Goal: Task Accomplishment & Management: Manage account settings

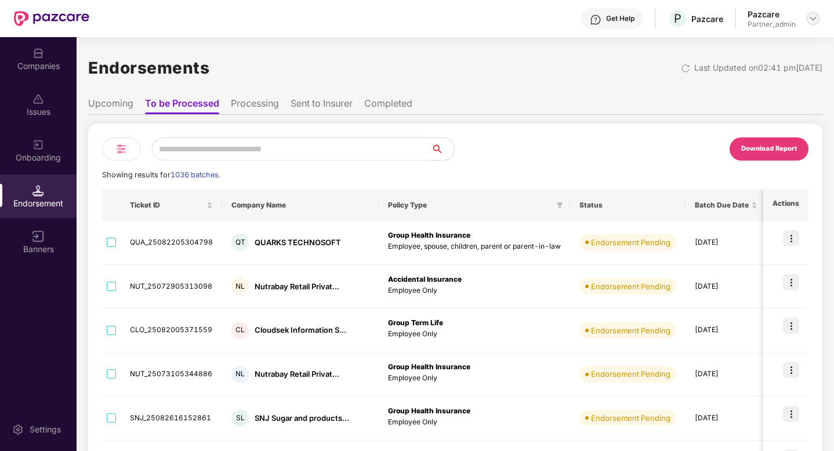
click at [809, 19] on img at bounding box center [813, 18] width 9 height 9
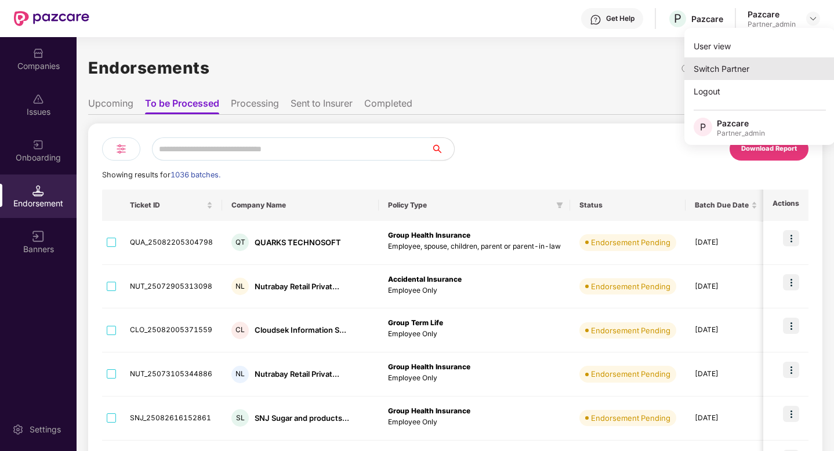
click at [752, 61] on div "Switch Partner" at bounding box center [760, 68] width 151 height 23
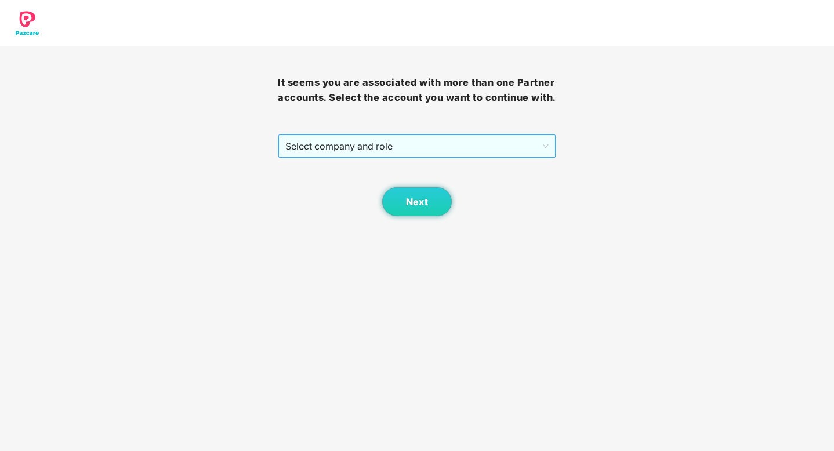
click at [324, 140] on span "Select company and role" at bounding box center [416, 146] width 263 height 22
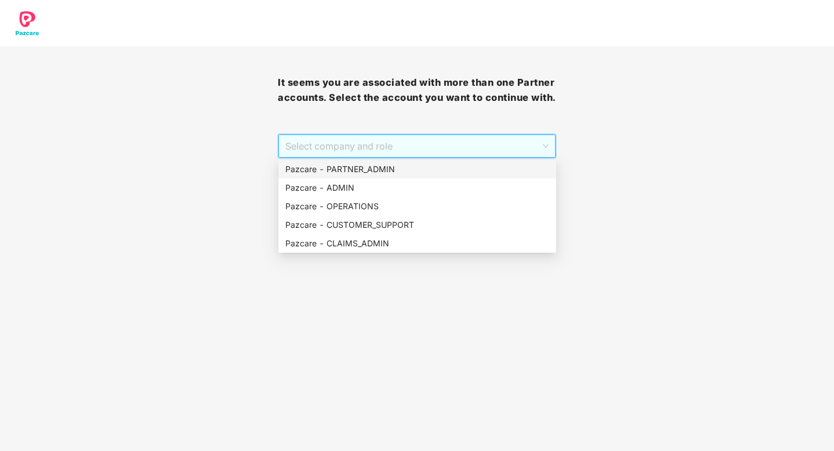
click at [325, 172] on div "Pazcare - PARTNER_ADMIN" at bounding box center [417, 169] width 264 height 13
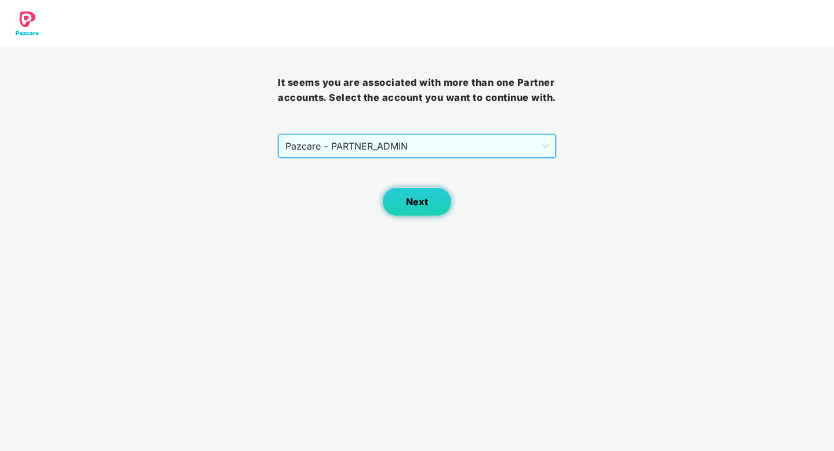
click at [417, 210] on button "Next" at bounding box center [417, 201] width 70 height 29
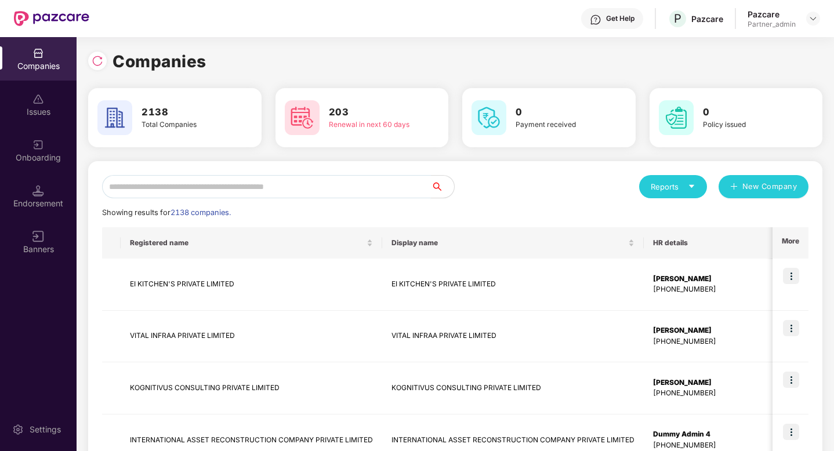
click at [274, 183] on input "text" at bounding box center [266, 186] width 329 height 23
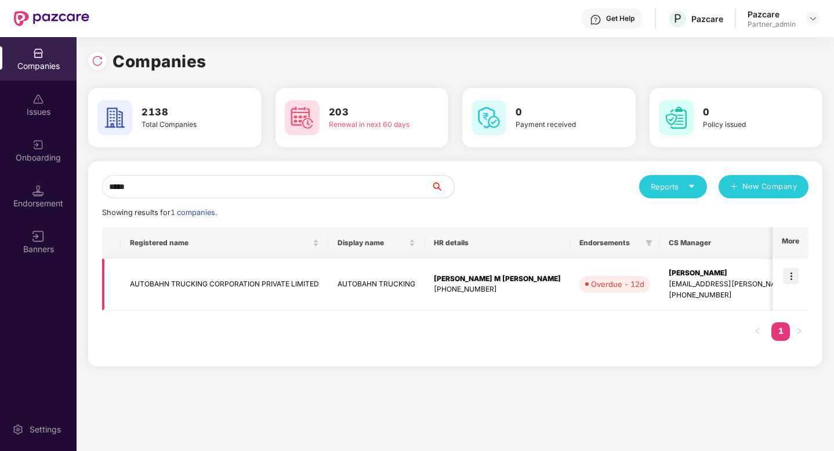
type input "*****"
click at [795, 279] on img at bounding box center [791, 276] width 16 height 16
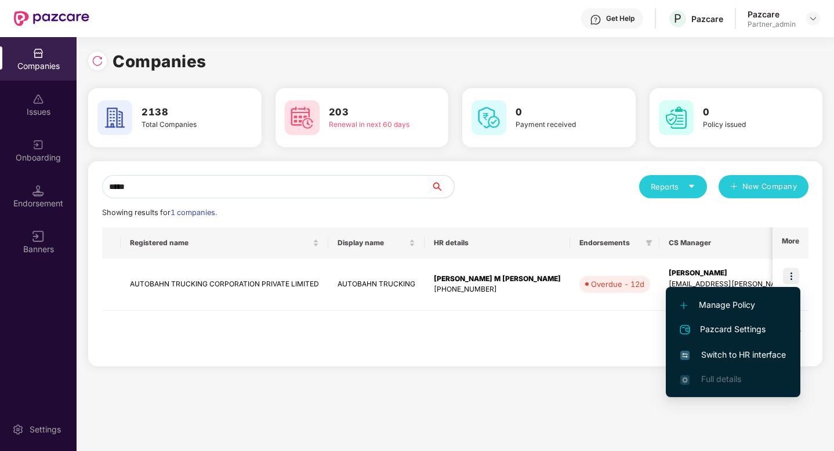
click at [755, 357] on span "Switch to HR interface" at bounding box center [734, 355] width 106 height 13
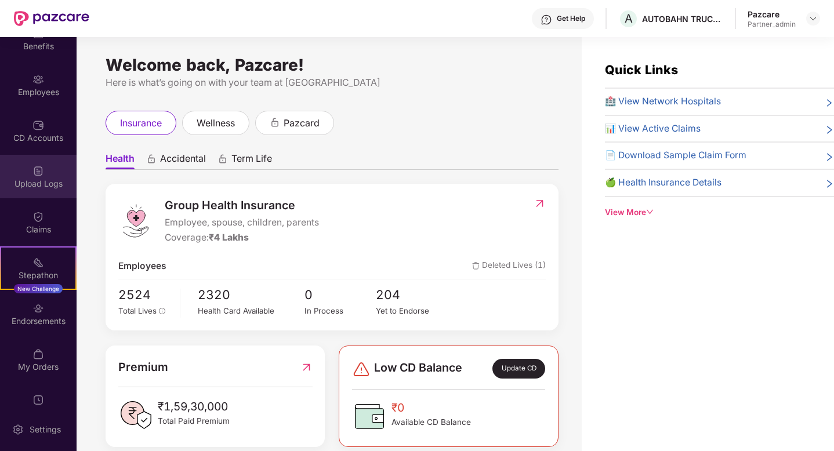
scroll to position [88, 0]
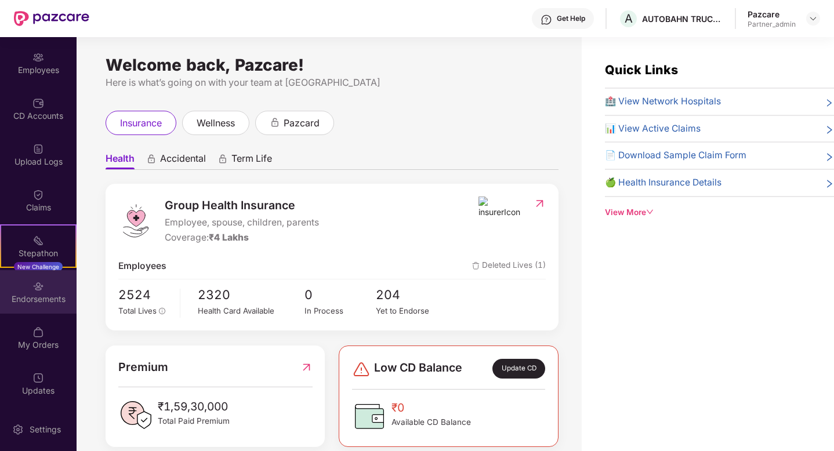
click at [28, 304] on div "Endorsements" at bounding box center [38, 300] width 77 height 12
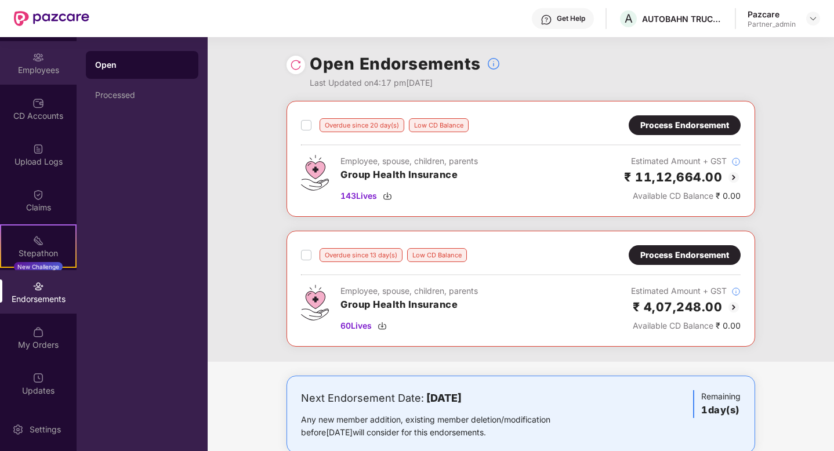
click at [31, 49] on div "Employees" at bounding box center [38, 63] width 77 height 44
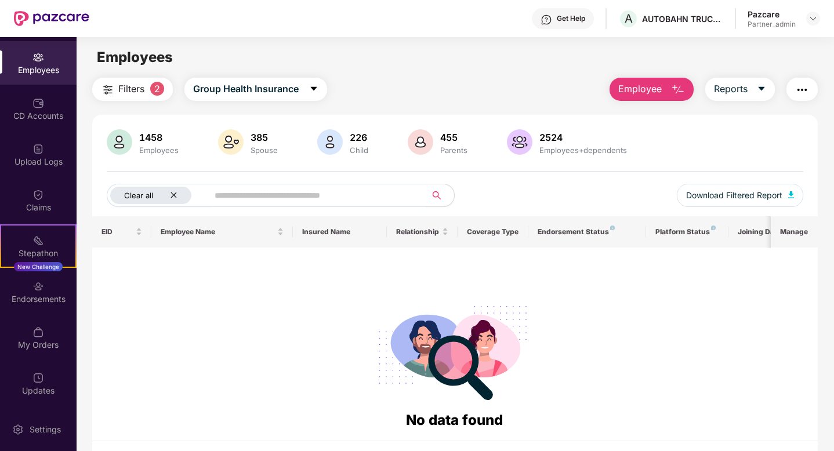
click at [171, 195] on icon "close" at bounding box center [174, 195] width 8 height 8
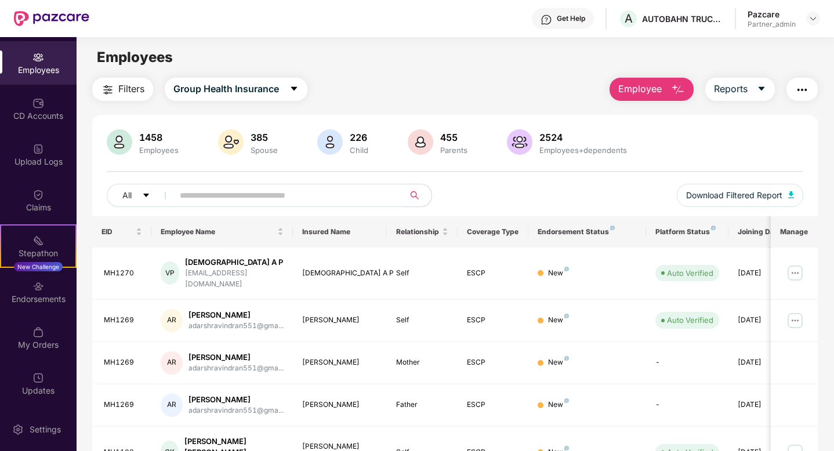
click at [129, 86] on span "Filters" at bounding box center [131, 89] width 26 height 15
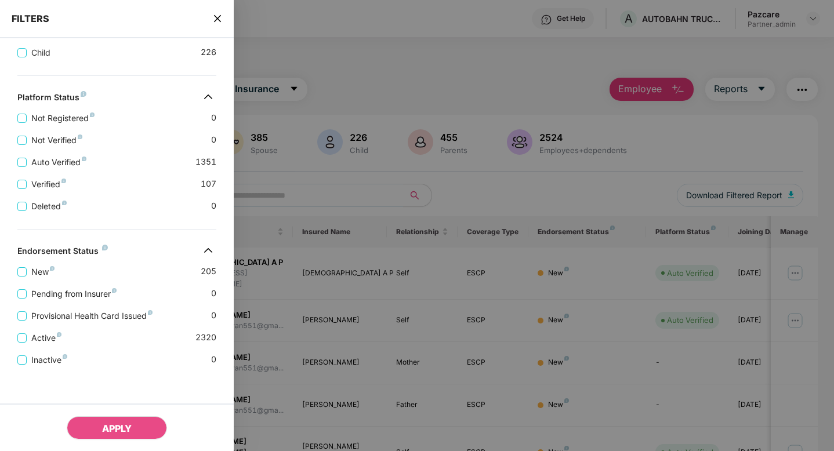
scroll to position [327, 0]
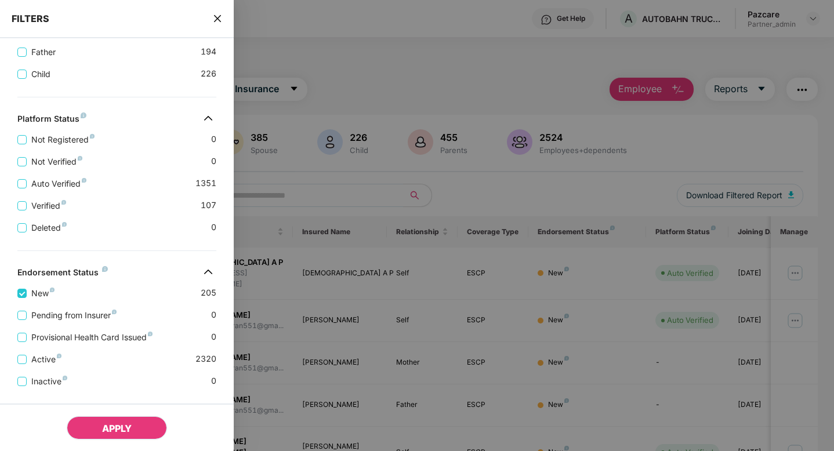
click at [112, 428] on span "APPLY" at bounding box center [117, 429] width 30 height 12
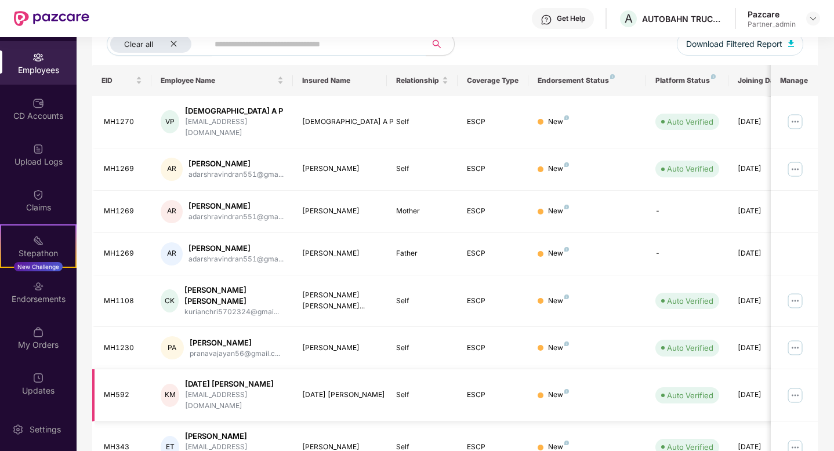
scroll to position [0, 0]
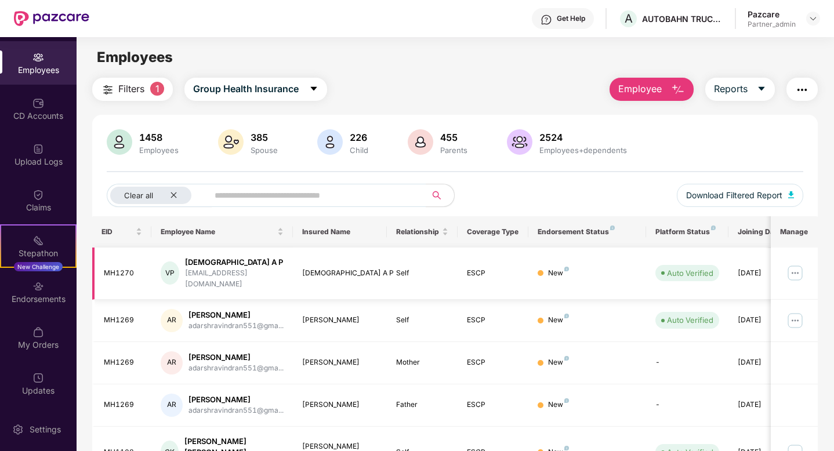
click at [556, 284] on td "New" at bounding box center [588, 274] width 118 height 52
click at [208, 195] on span at bounding box center [313, 195] width 225 height 23
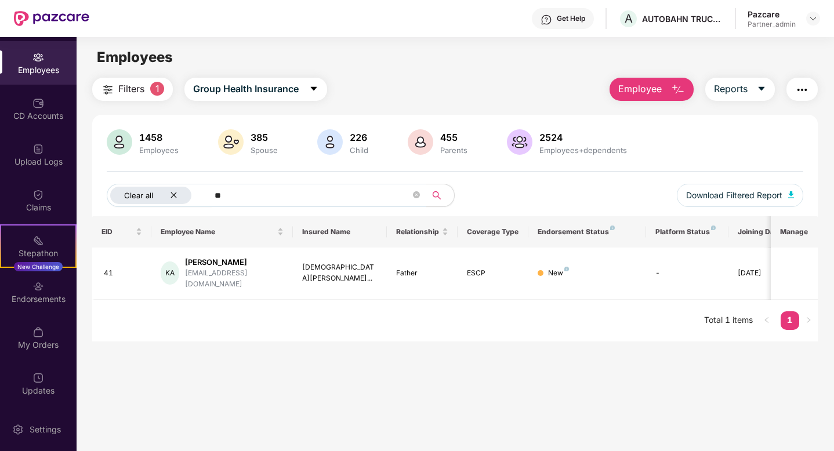
type input "**"
click at [176, 198] on icon "close" at bounding box center [174, 195] width 8 height 8
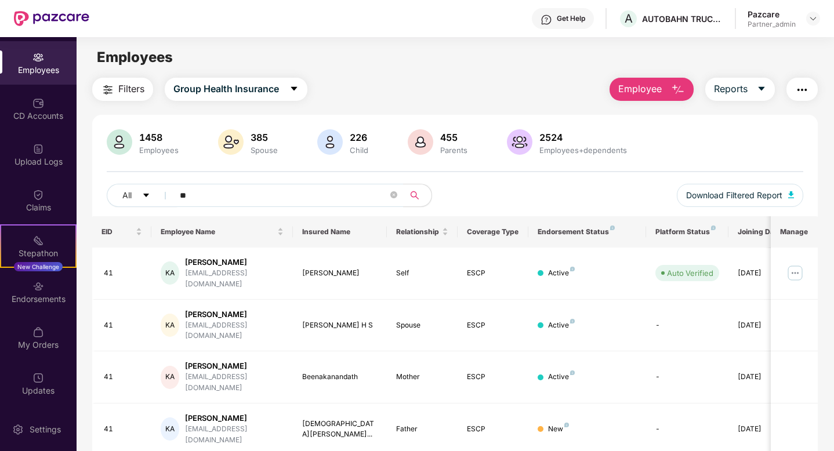
click at [803, 94] on img "button" at bounding box center [802, 90] width 14 height 14
click at [528, 70] on main "Employees Filters Group Health Insurance Employee Reports 1458 Employees 385 Sp…" at bounding box center [455, 262] width 757 height 451
click at [813, 12] on div at bounding box center [813, 19] width 14 height 14
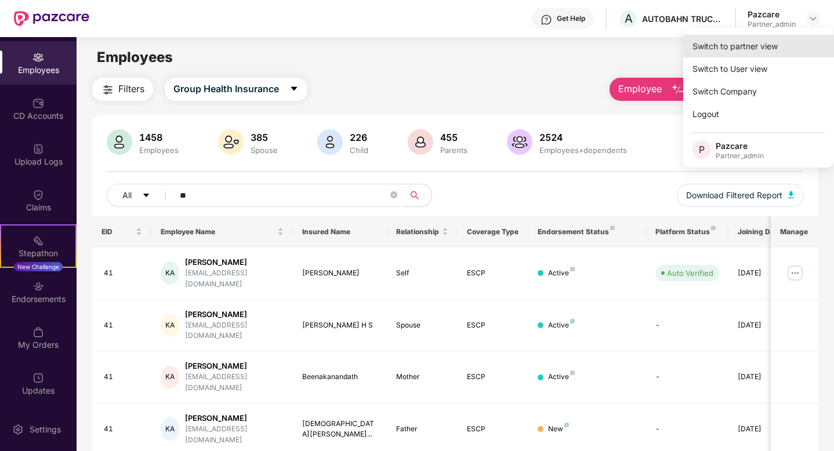
click at [765, 49] on div "Switch to partner view" at bounding box center [758, 46] width 151 height 23
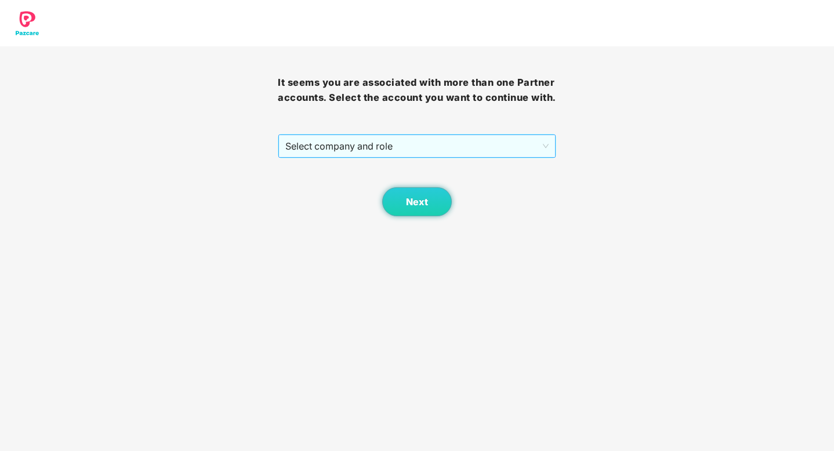
click at [408, 140] on span "Select company and role" at bounding box center [416, 146] width 263 height 22
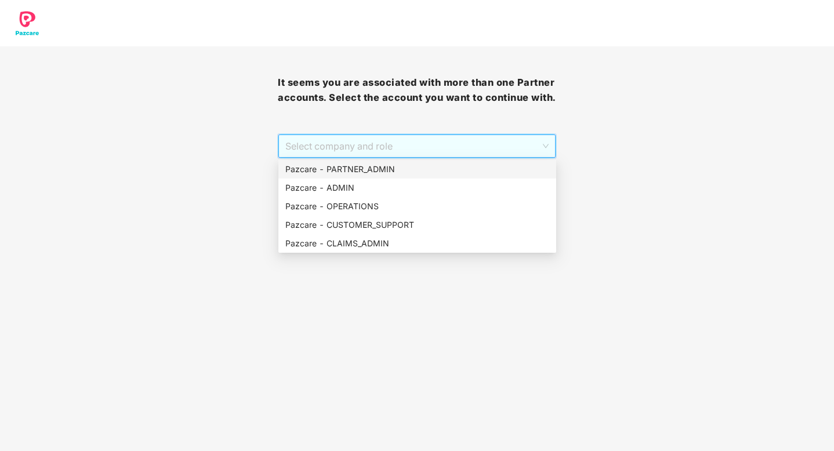
click at [378, 167] on div "Pazcare - PARTNER_ADMIN" at bounding box center [417, 169] width 264 height 13
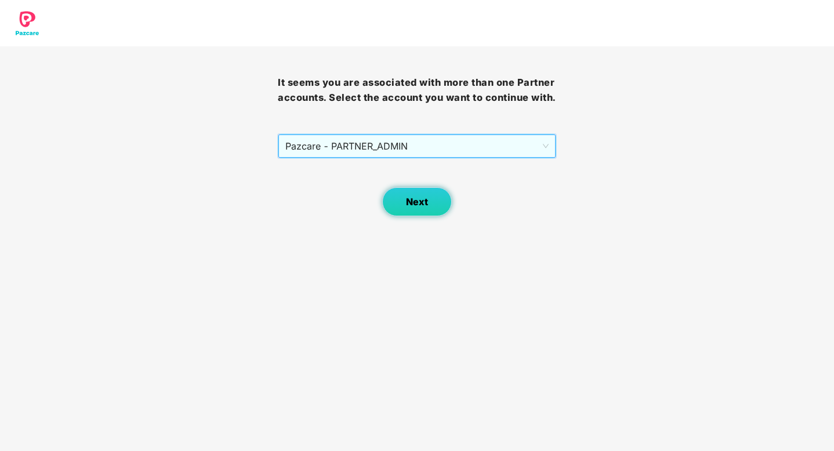
click at [409, 197] on span "Next" at bounding box center [417, 202] width 22 height 11
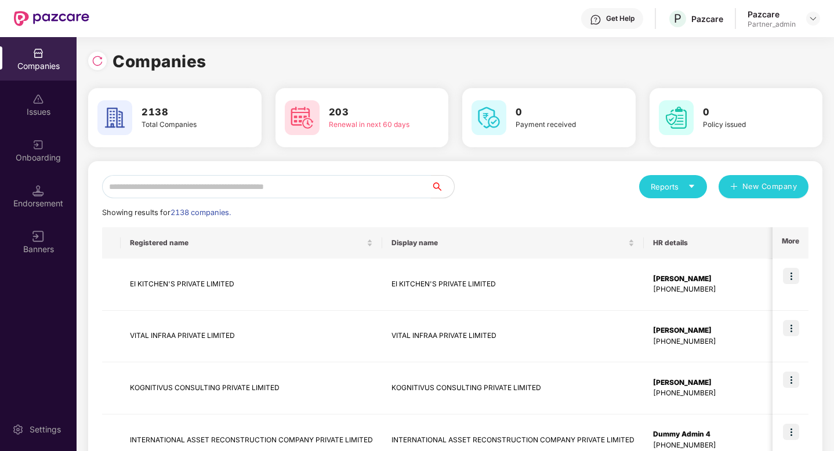
click at [255, 193] on input "text" at bounding box center [266, 186] width 329 height 23
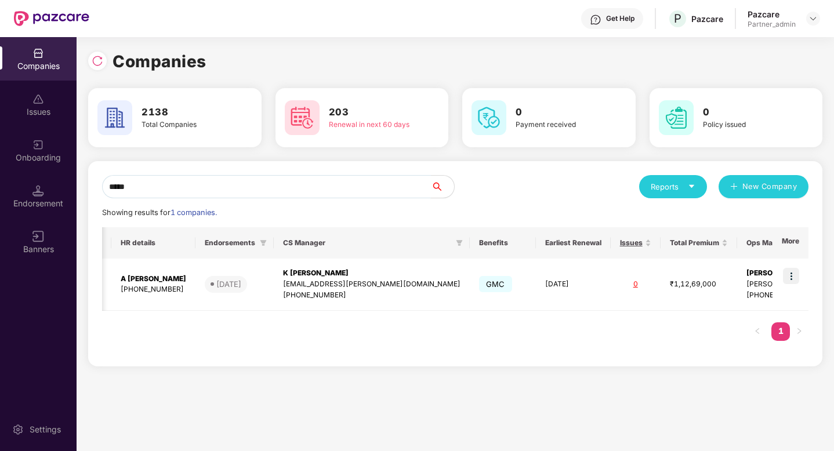
scroll to position [0, 269]
type input "*****"
click at [790, 280] on img at bounding box center [791, 276] width 16 height 16
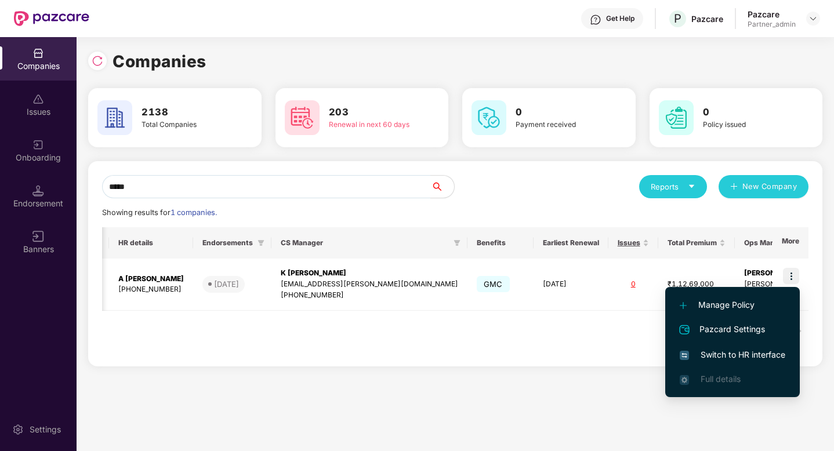
click at [742, 349] on span "Switch to HR interface" at bounding box center [733, 355] width 106 height 13
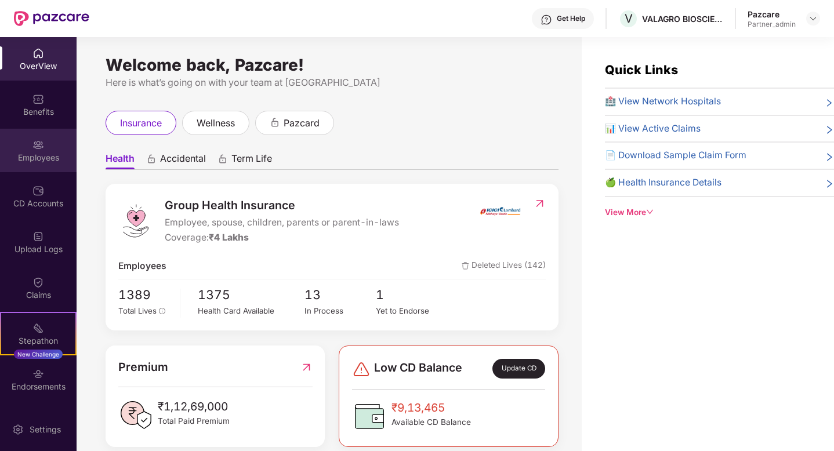
scroll to position [42, 0]
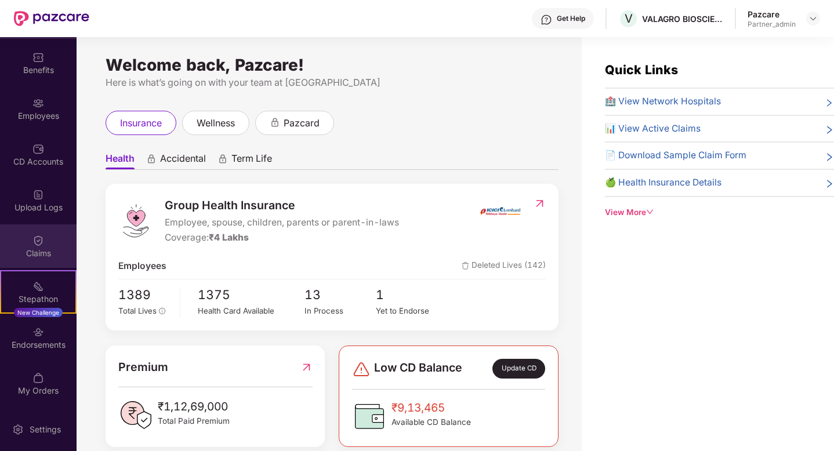
click at [29, 231] on div "Claims" at bounding box center [38, 247] width 77 height 44
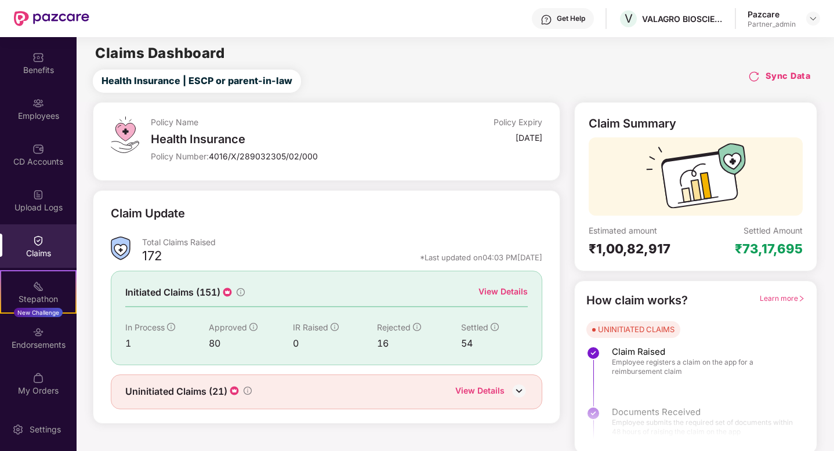
scroll to position [3, 0]
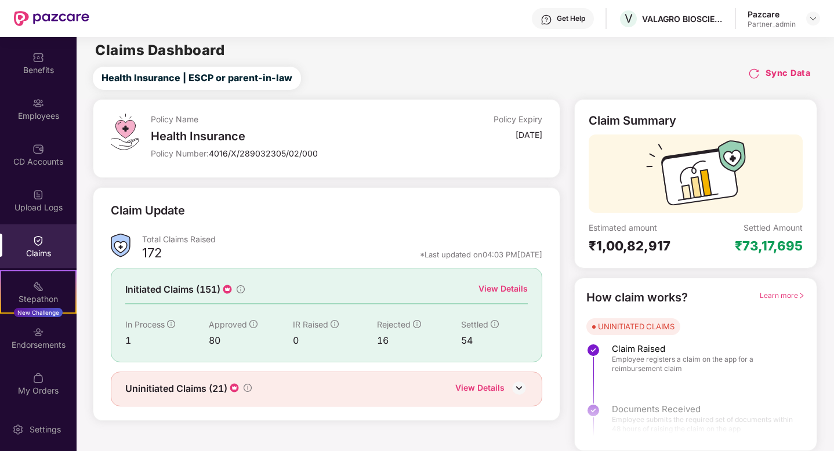
click at [509, 289] on div "View Details" at bounding box center [503, 289] width 49 height 13
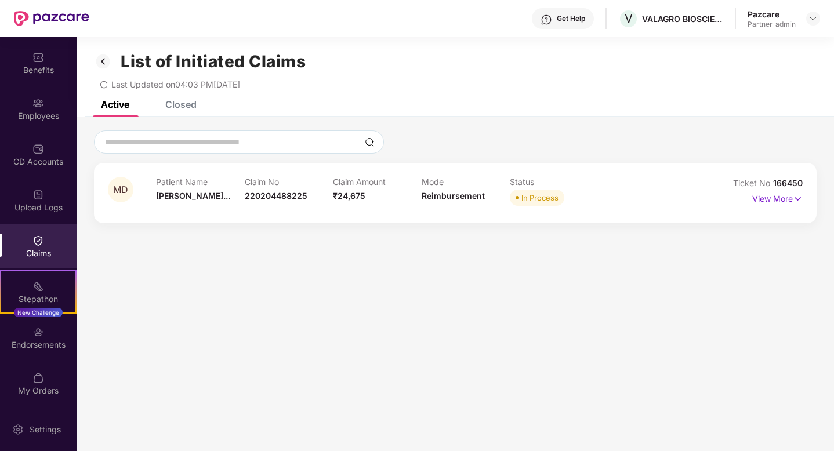
click at [189, 115] on div "Closed" at bounding box center [172, 105] width 49 height 26
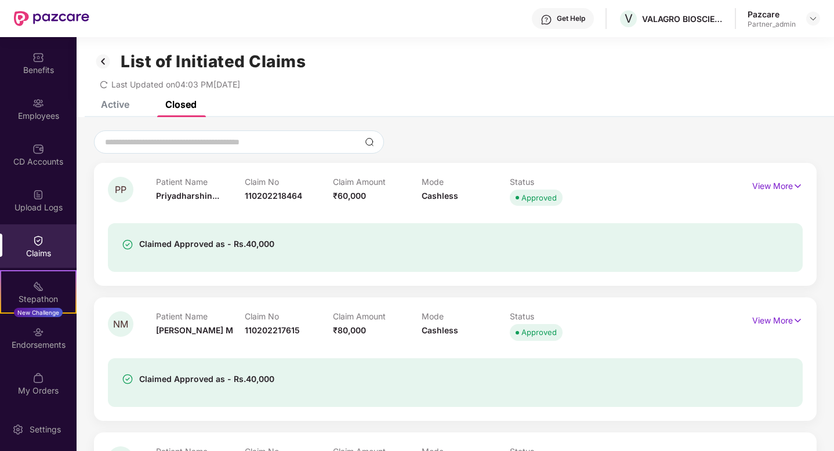
click at [184, 105] on div "Closed" at bounding box center [180, 105] width 31 height 12
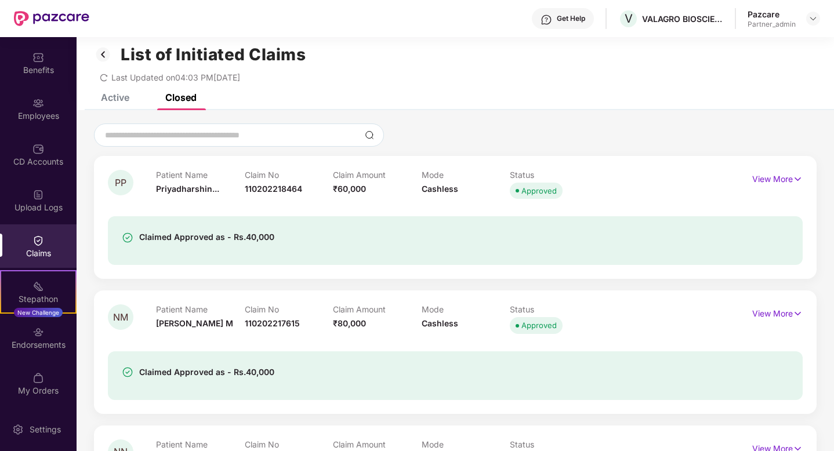
scroll to position [13, 0]
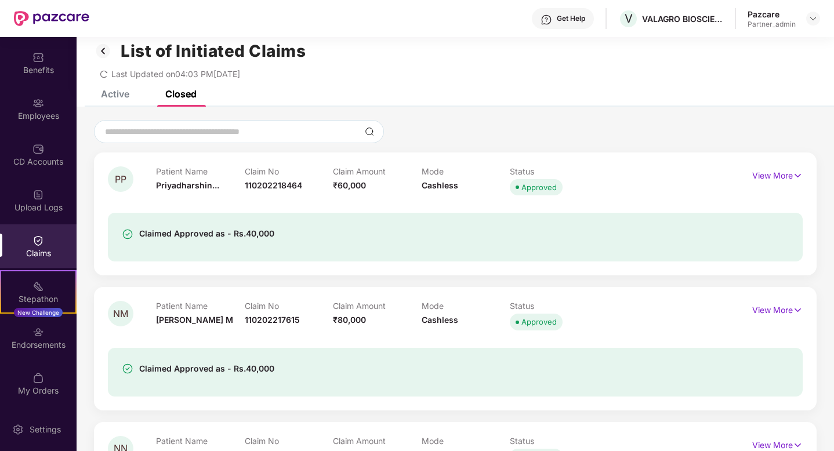
click at [799, 182] on div "View More" at bounding box center [777, 176] width 50 height 19
click at [793, 178] on img at bounding box center [798, 175] width 10 height 13
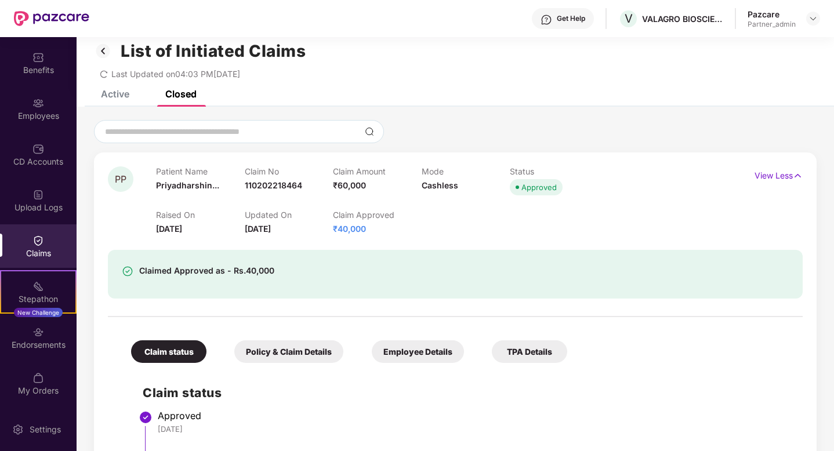
click at [334, 253] on div "Claimed Approved as - Rs.40,000" at bounding box center [455, 274] width 695 height 49
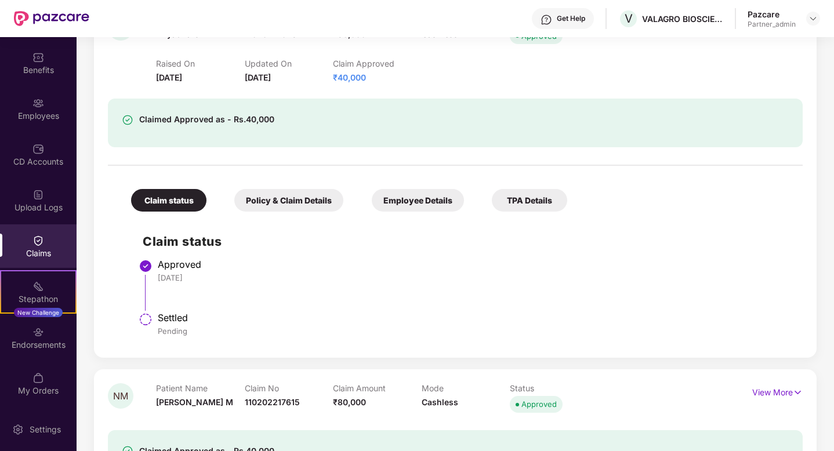
scroll to position [165, 0]
click at [294, 209] on div "Policy & Claim Details" at bounding box center [288, 200] width 109 height 23
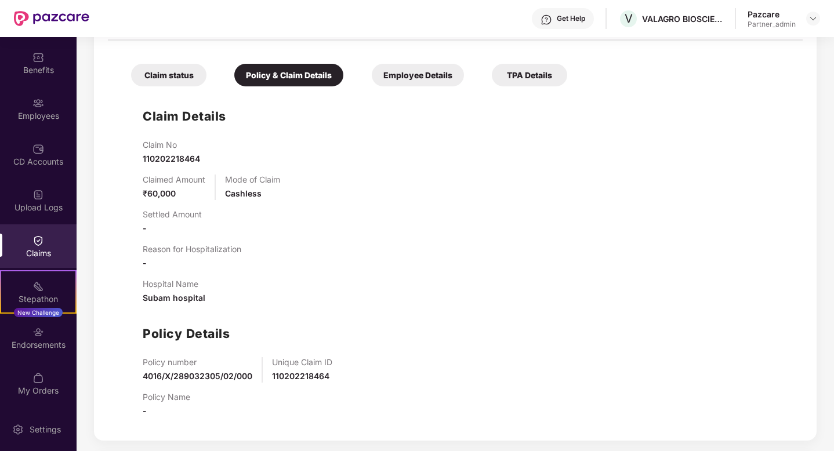
scroll to position [273, 0]
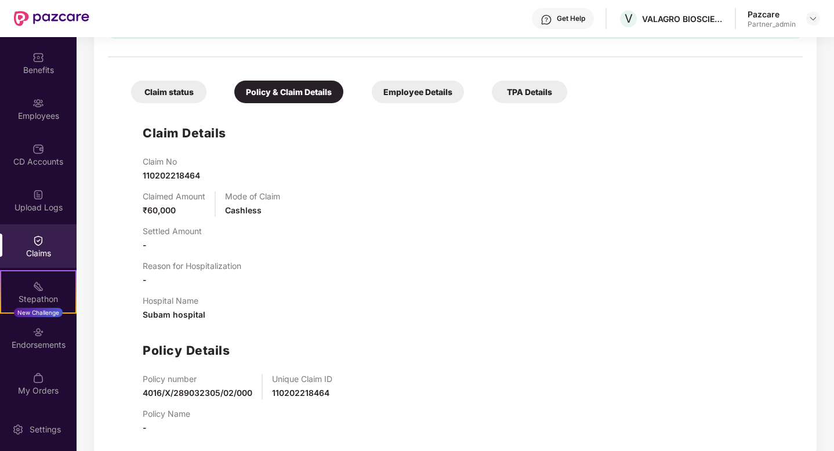
click at [399, 89] on div "Employee Details" at bounding box center [418, 92] width 92 height 23
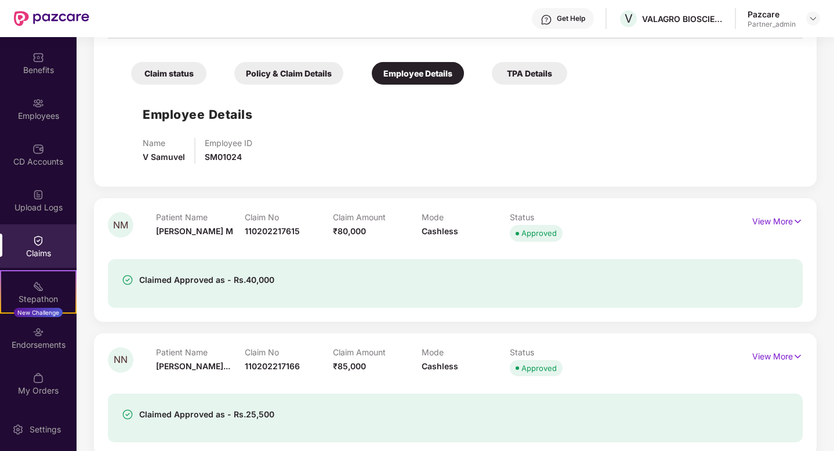
scroll to position [293, 0]
click at [495, 85] on div "Claim status Policy & Claim Details Employee Details TPA Details Employee Detai…" at bounding box center [455, 108] width 695 height 128
click at [509, 81] on div "TPA Details" at bounding box center [529, 72] width 75 height 23
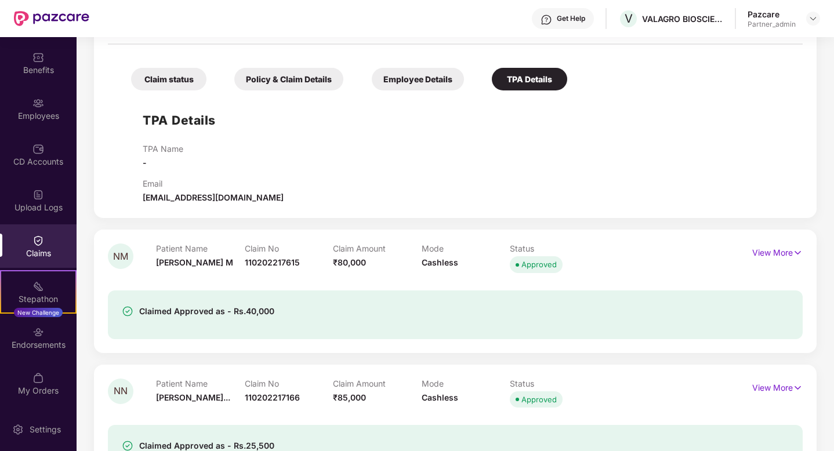
scroll to position [316, 0]
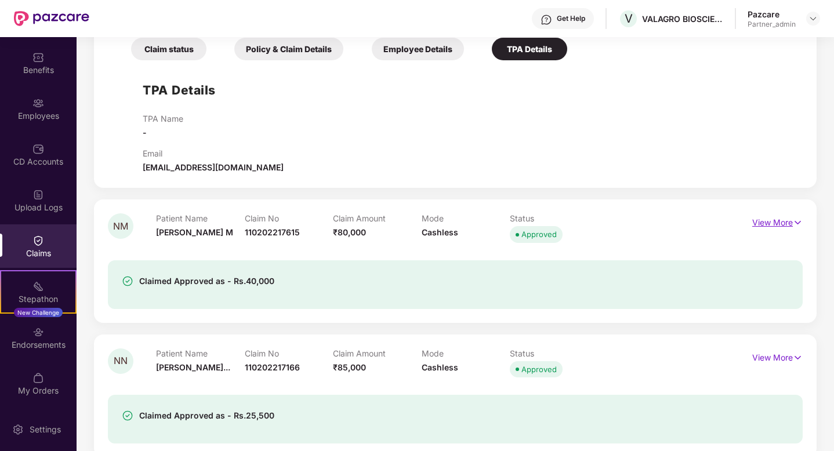
click at [774, 224] on p "View More" at bounding box center [777, 221] width 50 height 16
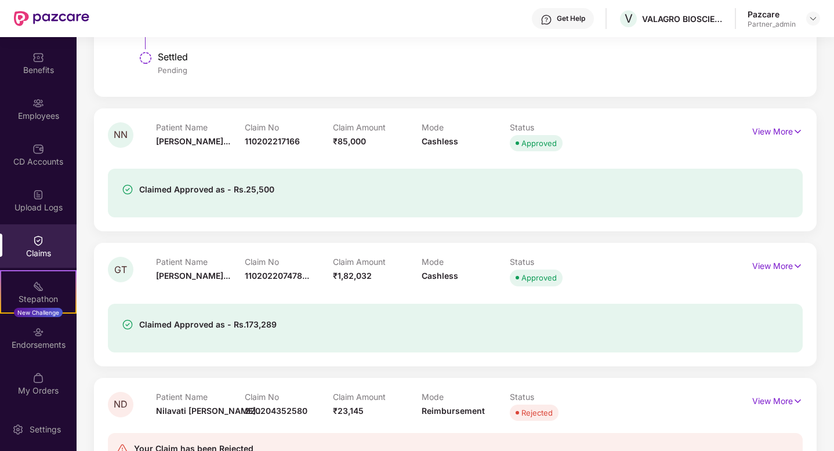
scroll to position [798, 0]
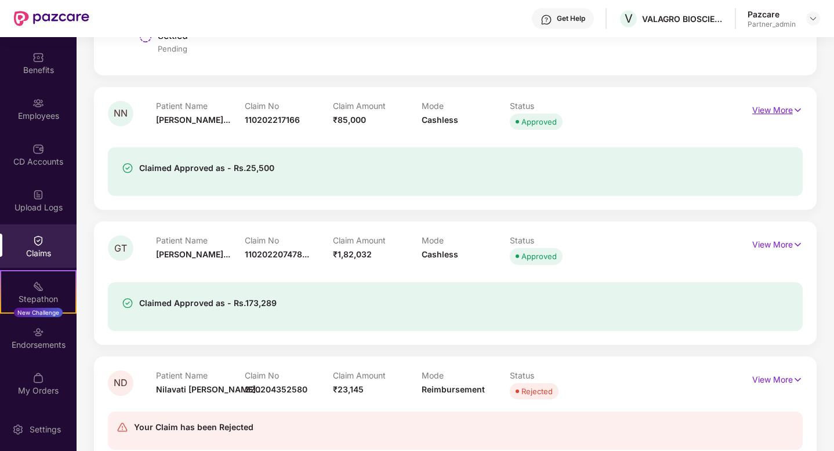
click at [781, 108] on p "View More" at bounding box center [777, 109] width 50 height 16
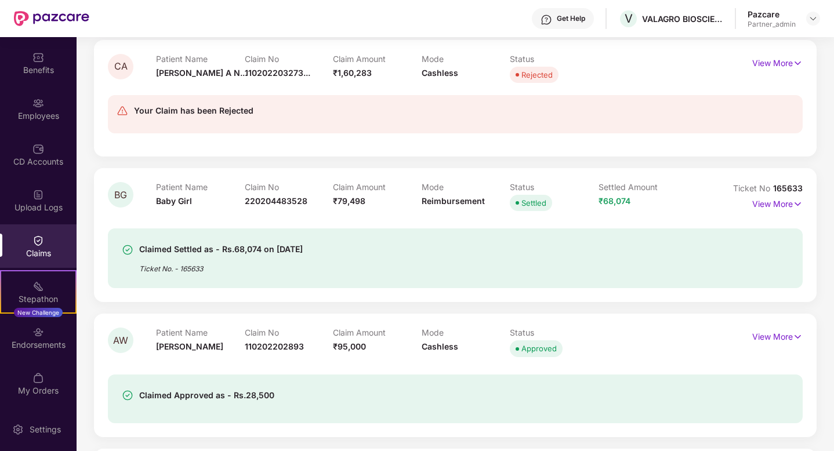
scroll to position [2290, 0]
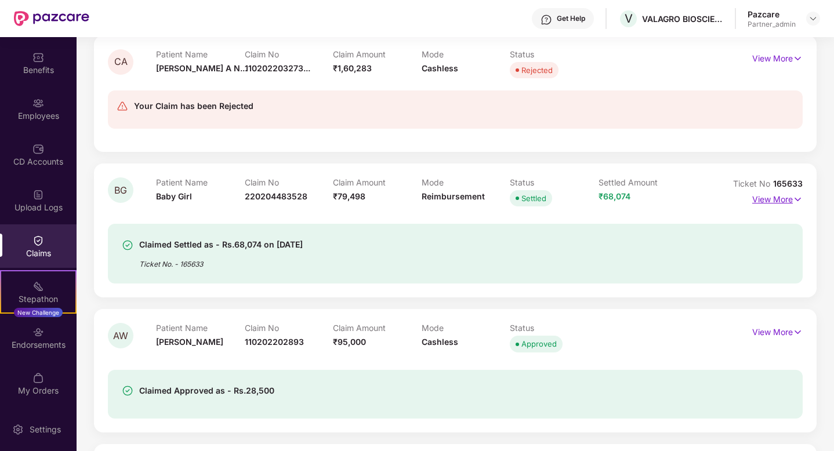
click at [785, 199] on p "View More" at bounding box center [777, 198] width 50 height 16
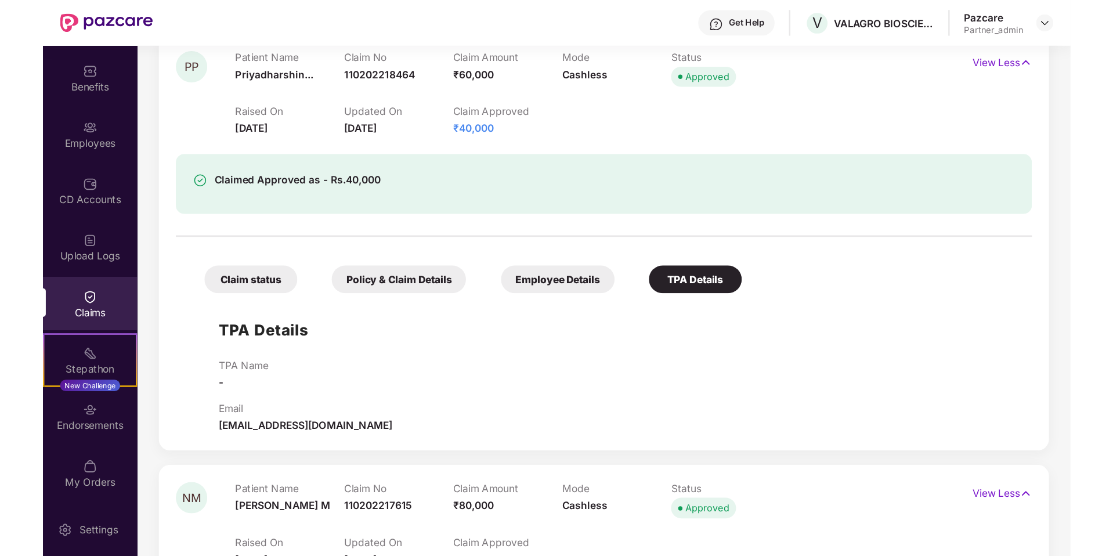
scroll to position [0, 0]
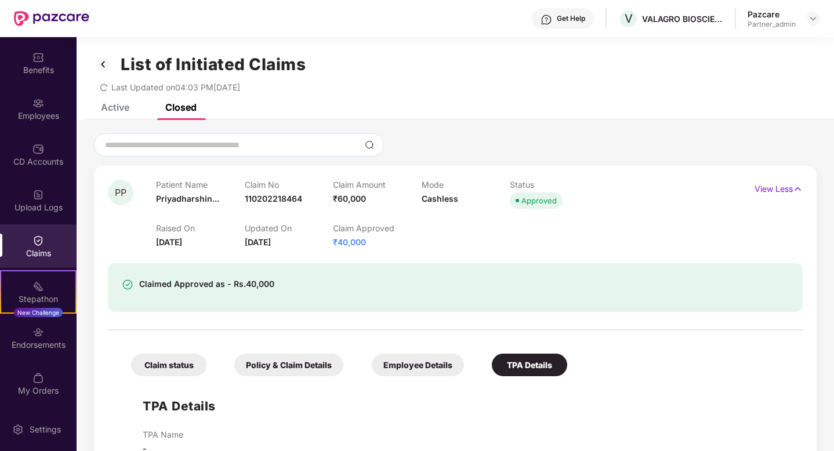
click at [106, 63] on img at bounding box center [103, 65] width 19 height 20
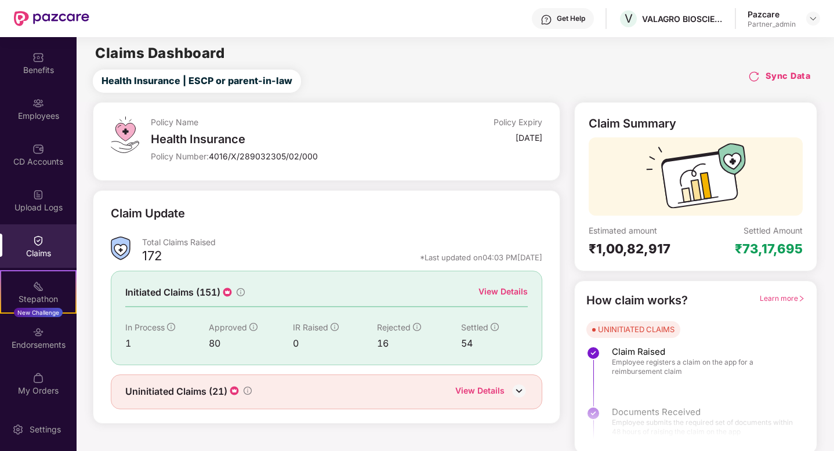
click at [753, 78] on img at bounding box center [754, 77] width 12 height 12
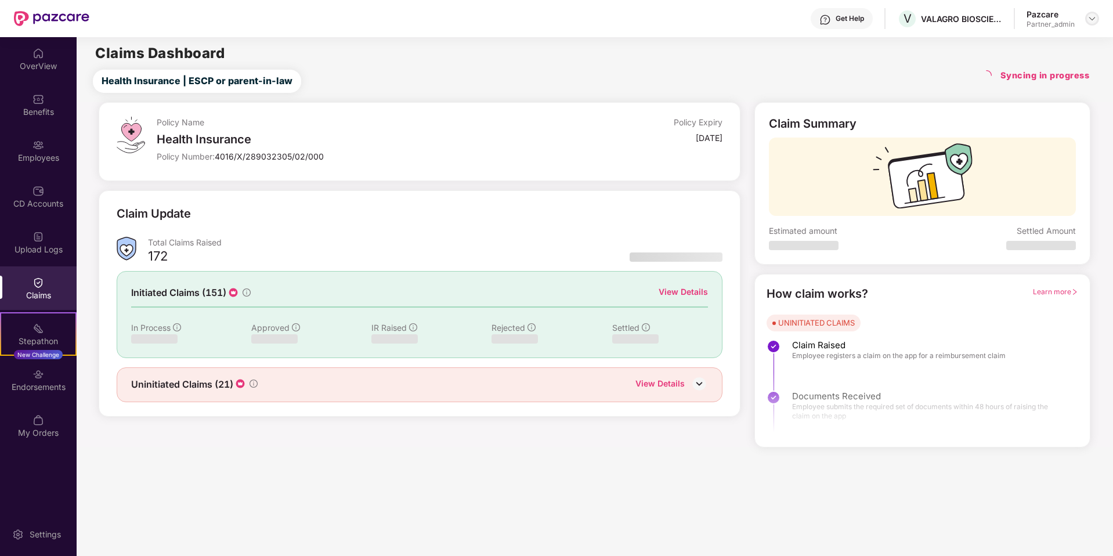
click at [834, 15] on img at bounding box center [1091, 18] width 9 height 9
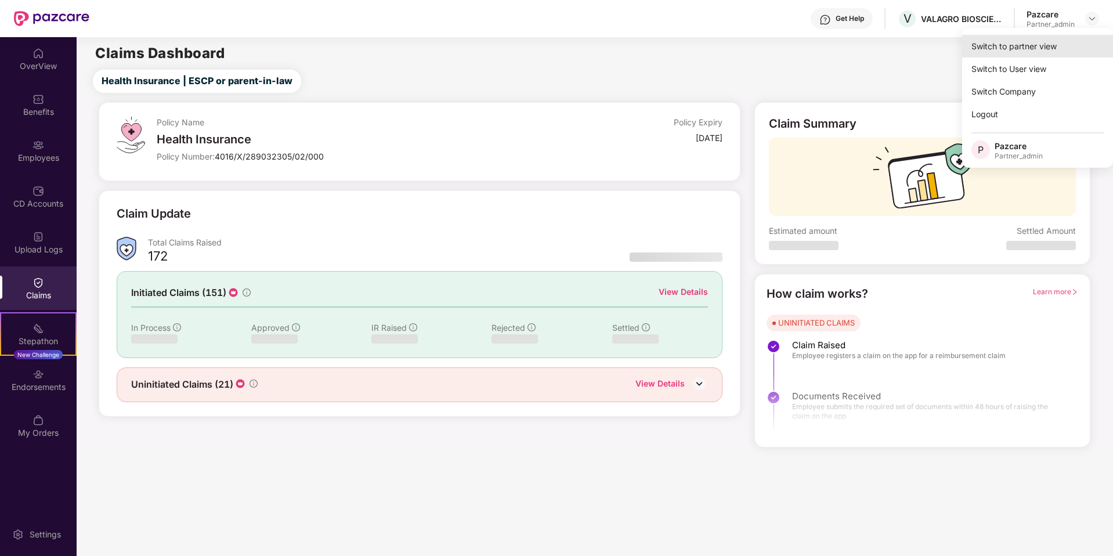
click at [834, 44] on div "Switch to partner view" at bounding box center [1037, 46] width 151 height 23
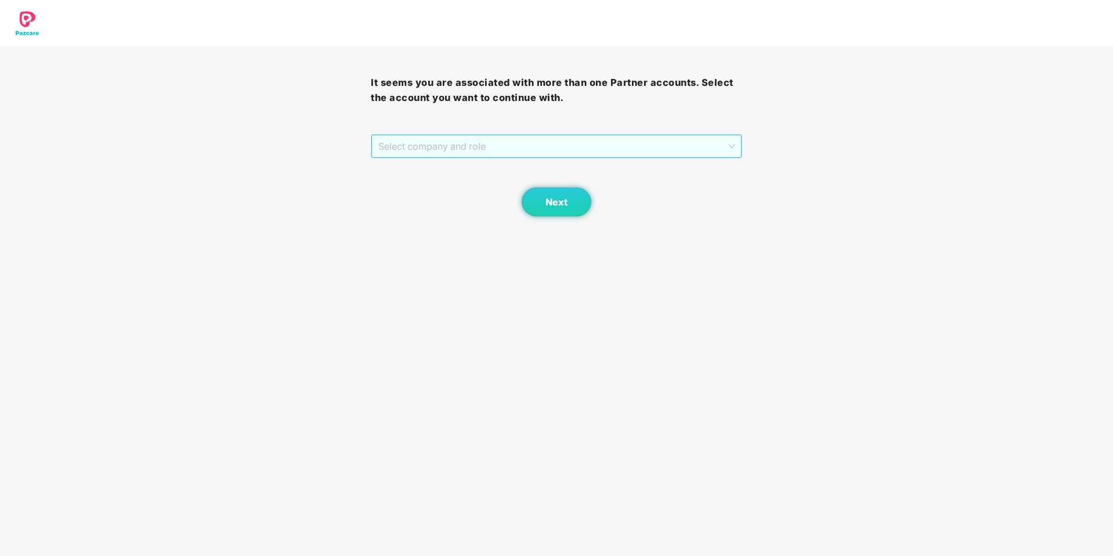
click at [670, 137] on span "Select company and role" at bounding box center [556, 146] width 356 height 22
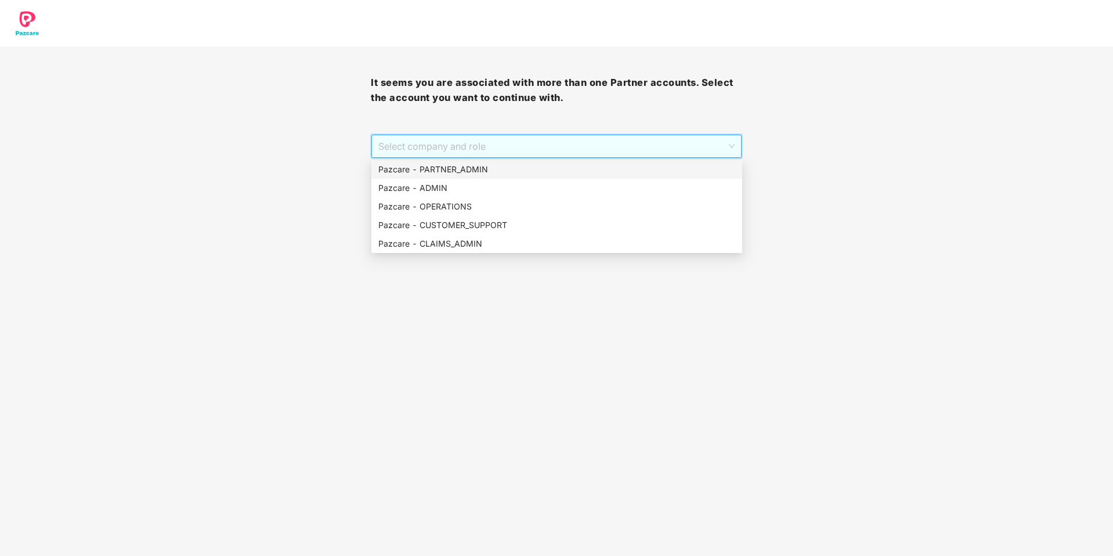
click at [503, 164] on div "Pazcare - PARTNER_ADMIN" at bounding box center [556, 169] width 357 height 13
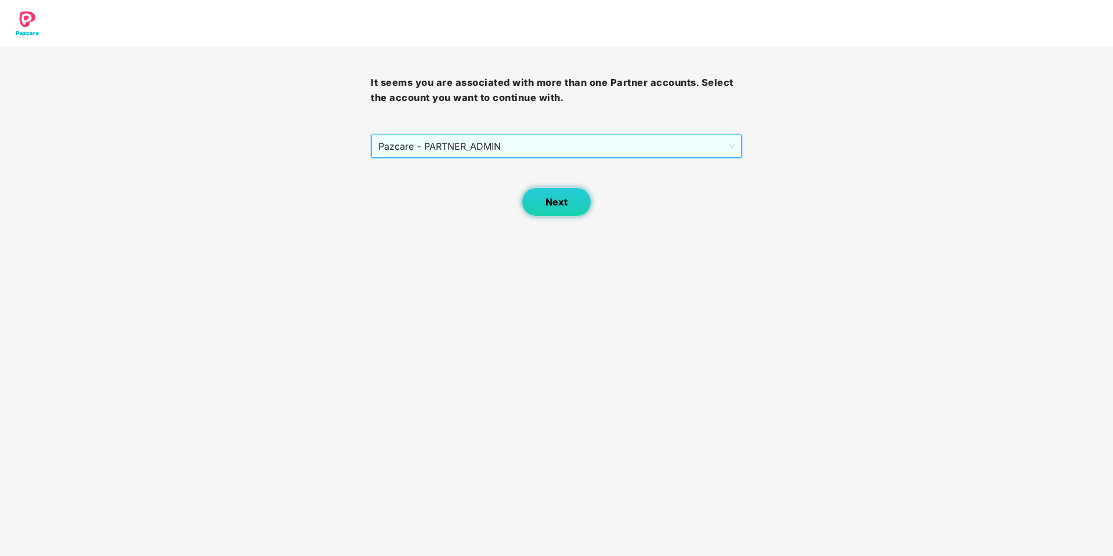
click at [536, 197] on button "Next" at bounding box center [557, 201] width 70 height 29
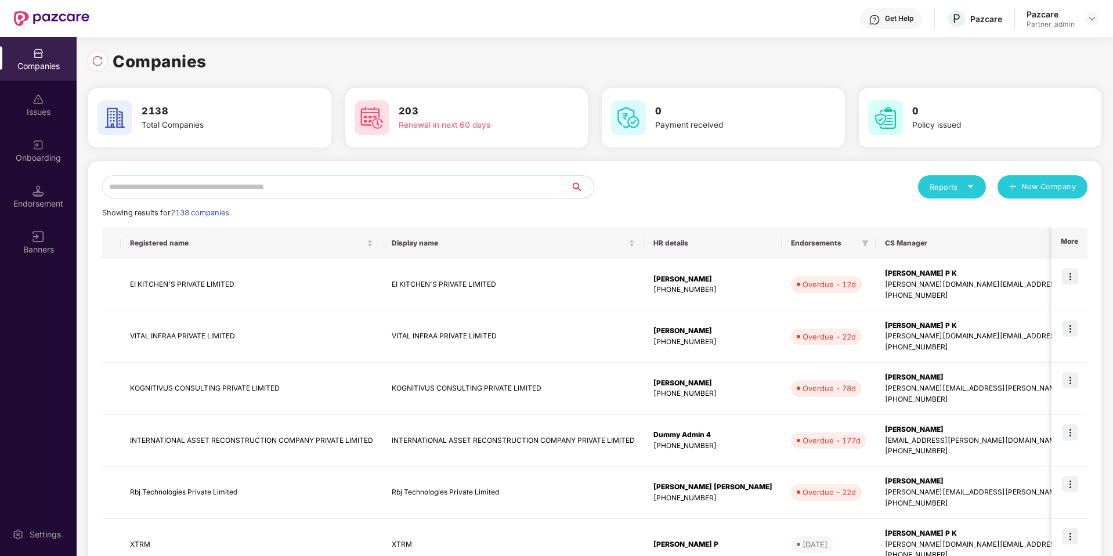
click at [410, 179] on input "text" at bounding box center [336, 186] width 468 height 23
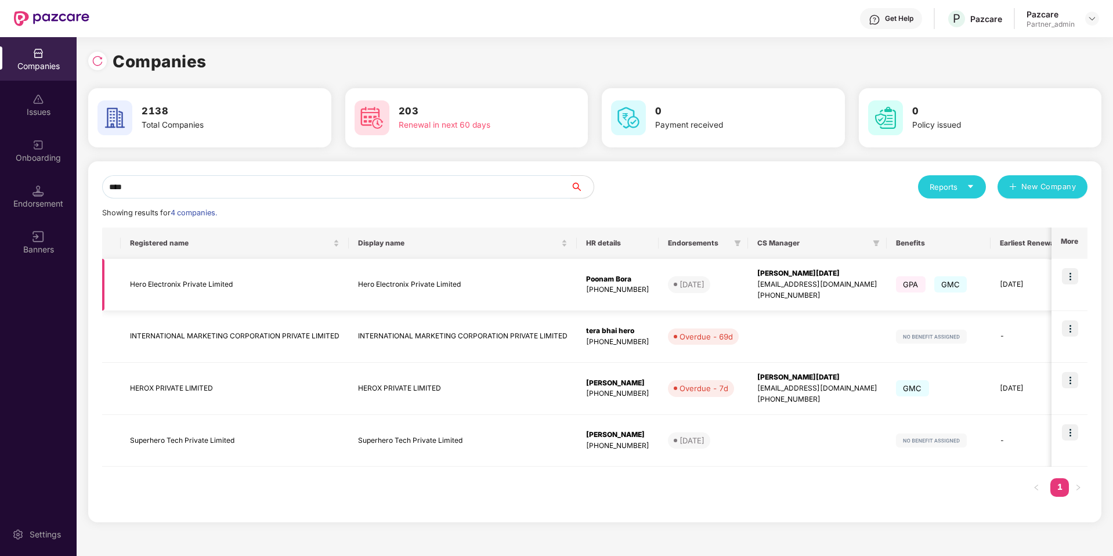
type input "****"
click at [834, 278] on img at bounding box center [1070, 276] width 16 height 16
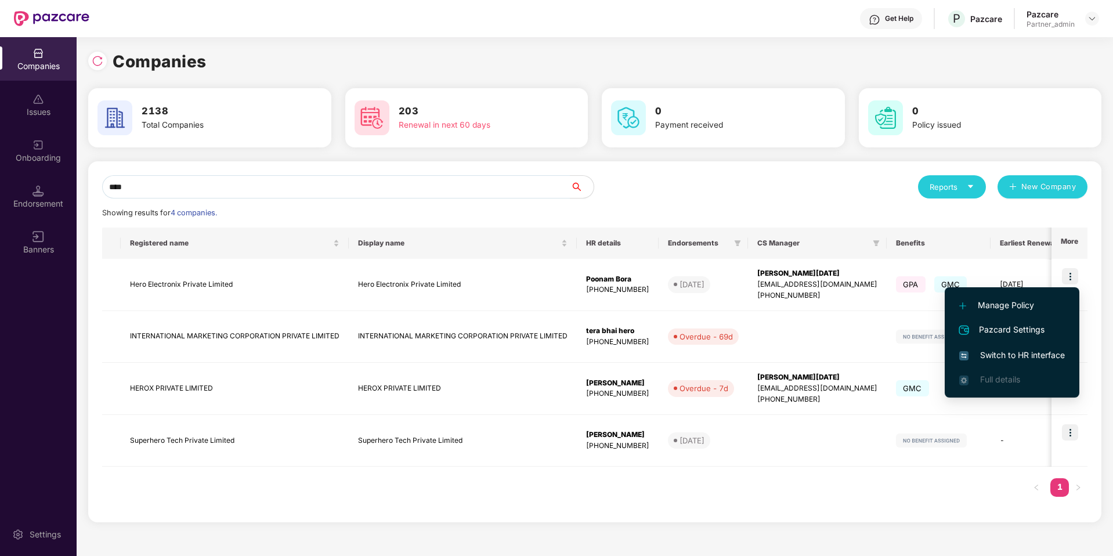
click at [834, 361] on li "Switch to HR interface" at bounding box center [1011, 355] width 135 height 24
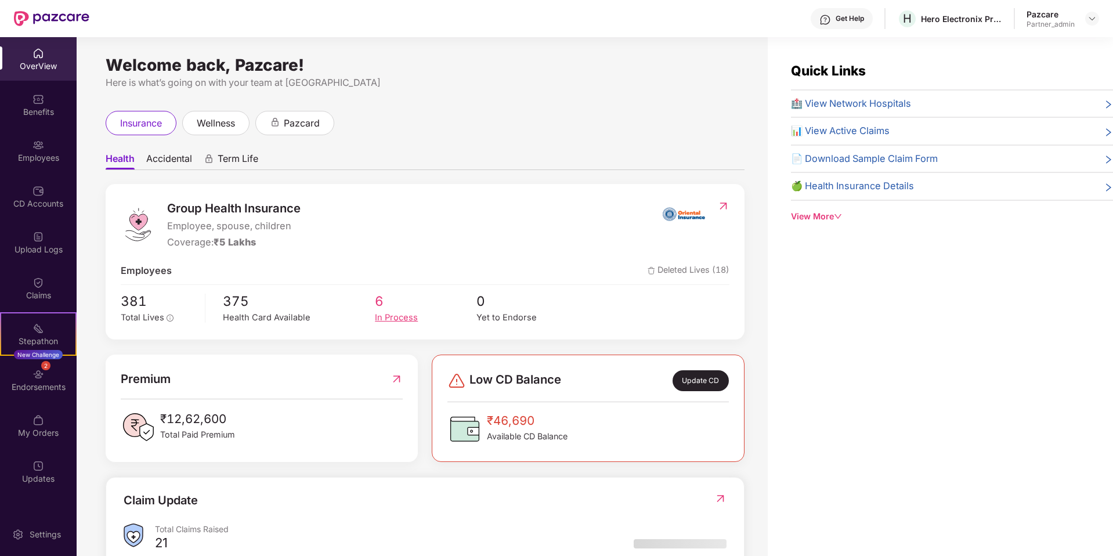
click at [392, 317] on div "In Process" at bounding box center [426, 317] width 102 height 13
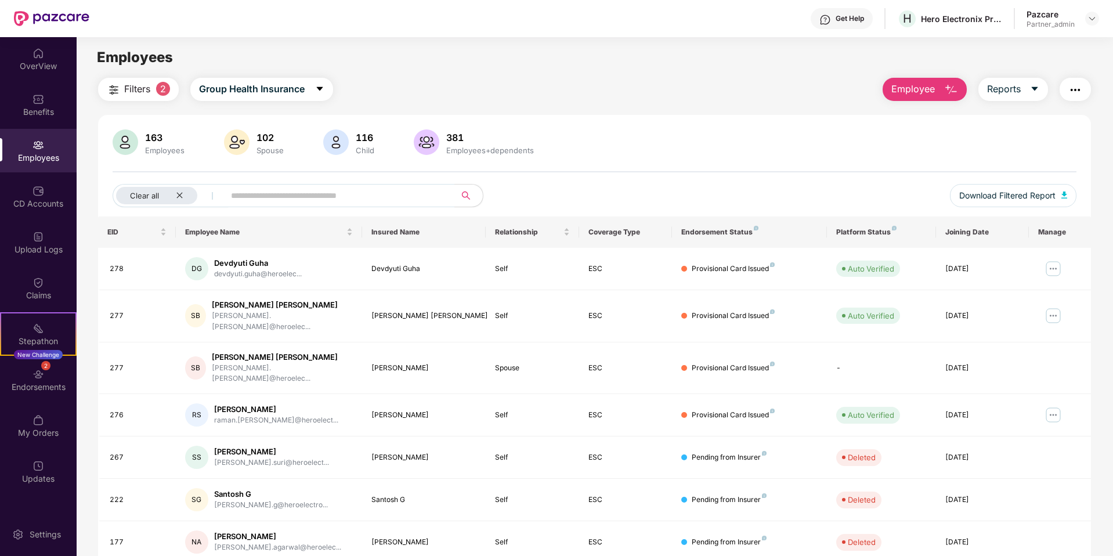
click at [144, 95] on span "Filters" at bounding box center [137, 89] width 26 height 15
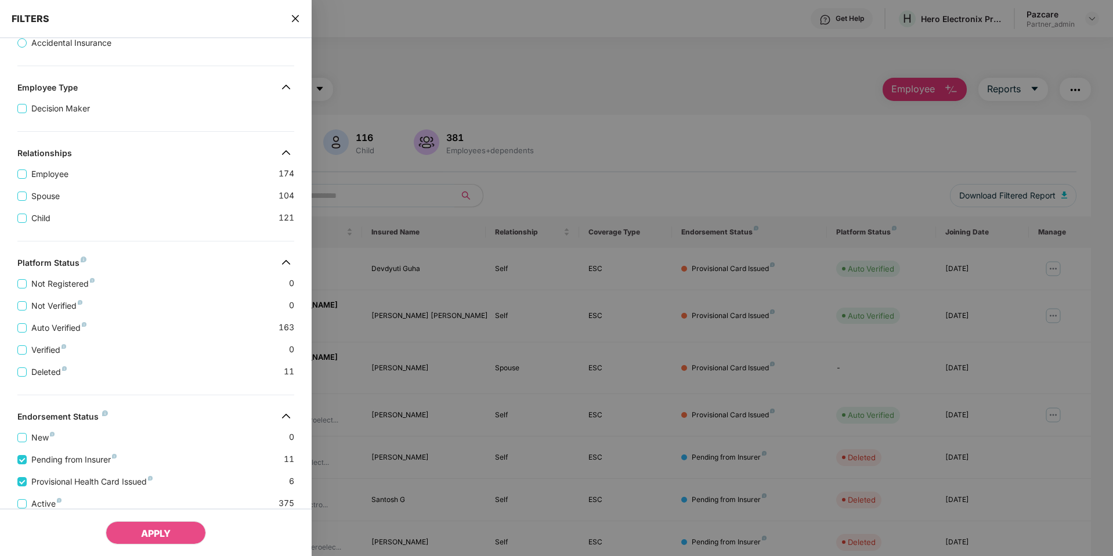
scroll to position [244, 0]
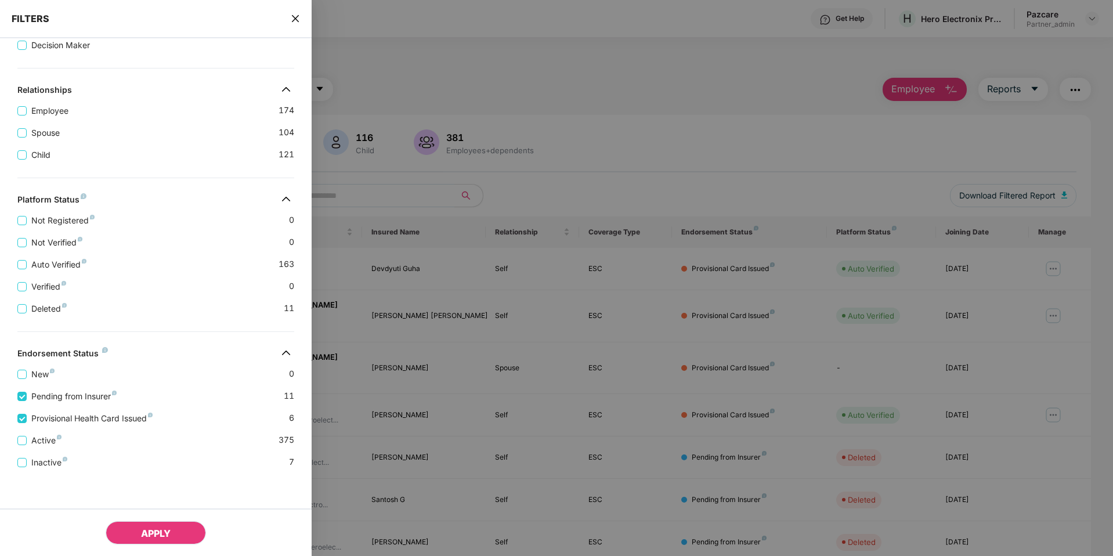
click at [150, 451] on span "APPLY" at bounding box center [156, 533] width 30 height 12
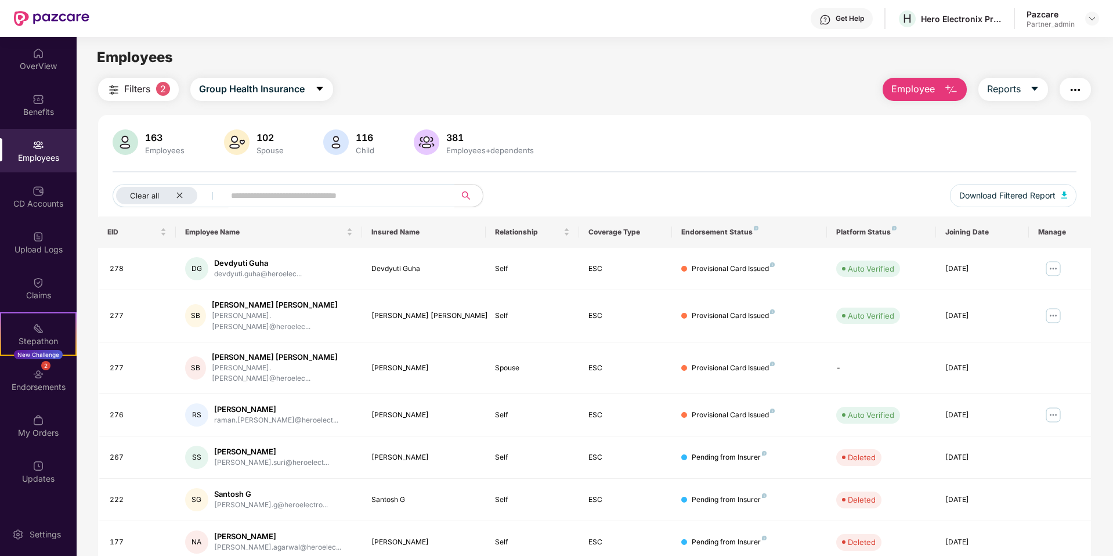
click at [834, 92] on img "button" at bounding box center [1075, 90] width 14 height 14
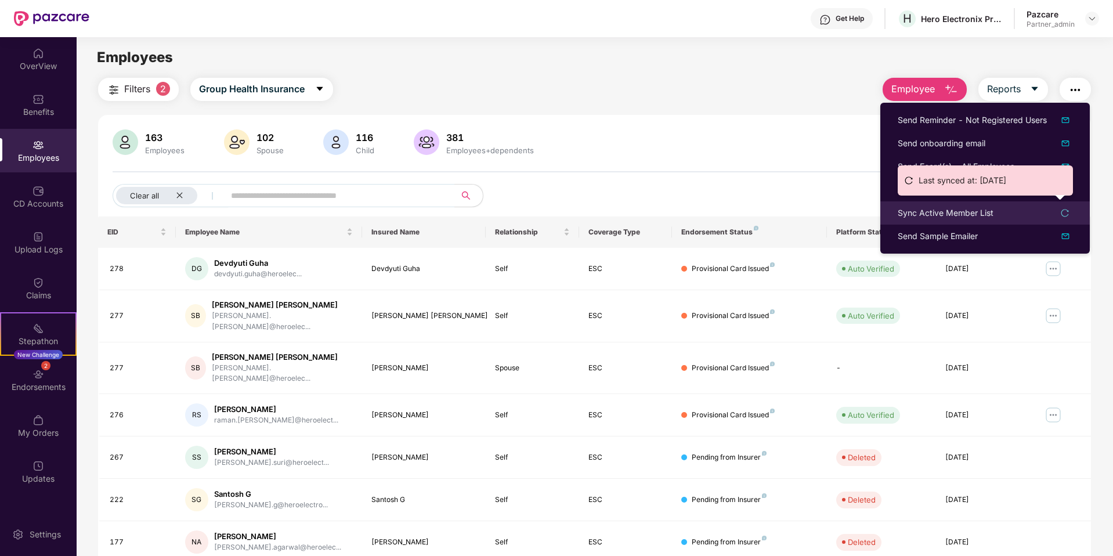
click at [834, 216] on div "Sync Active Member List" at bounding box center [946, 213] width 96 height 13
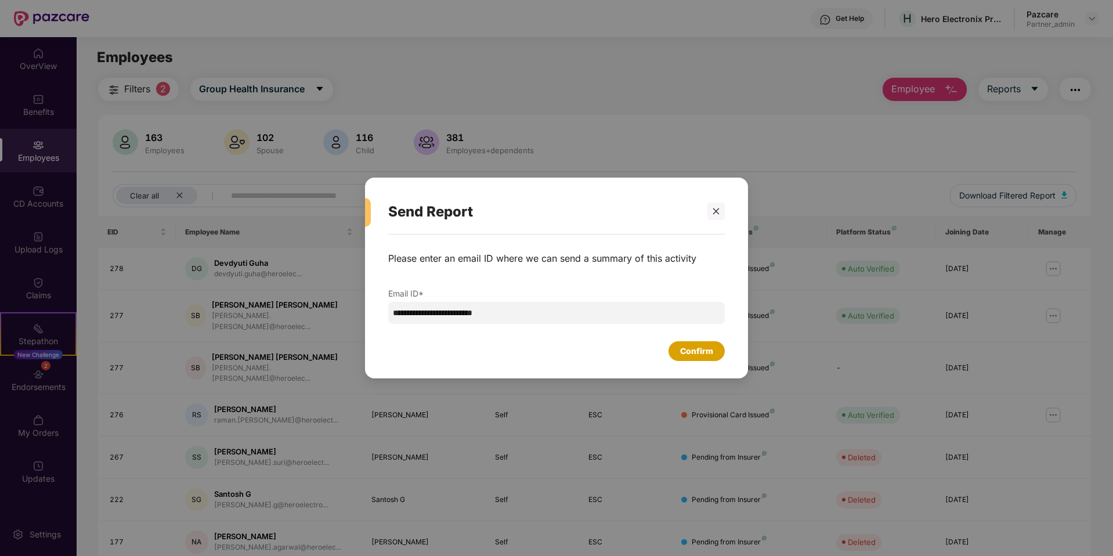
click at [700, 349] on div "Confirm" at bounding box center [696, 351] width 33 height 13
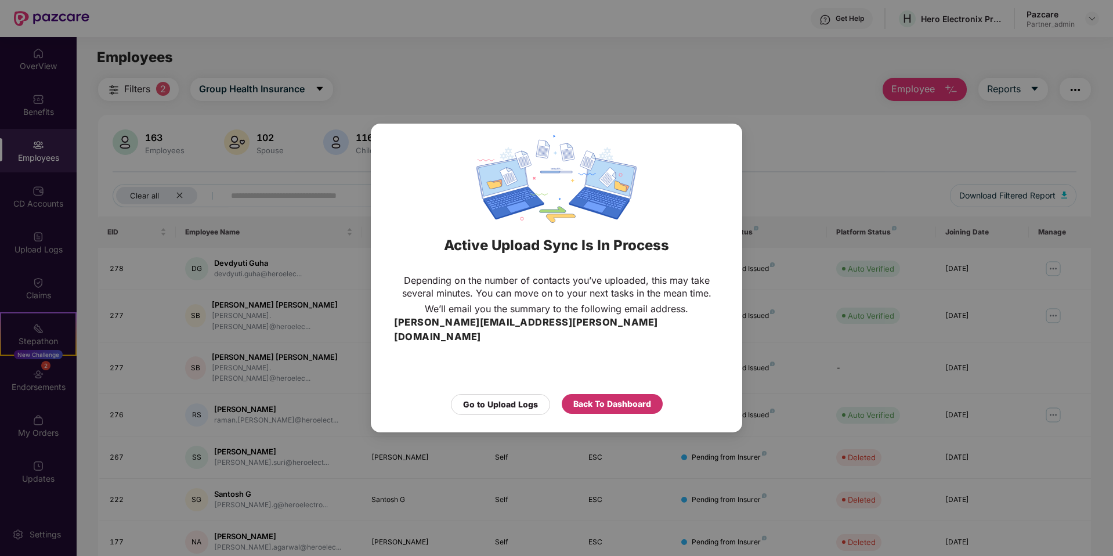
click at [635, 397] on div "Back To Dashboard" at bounding box center [612, 403] width 78 height 13
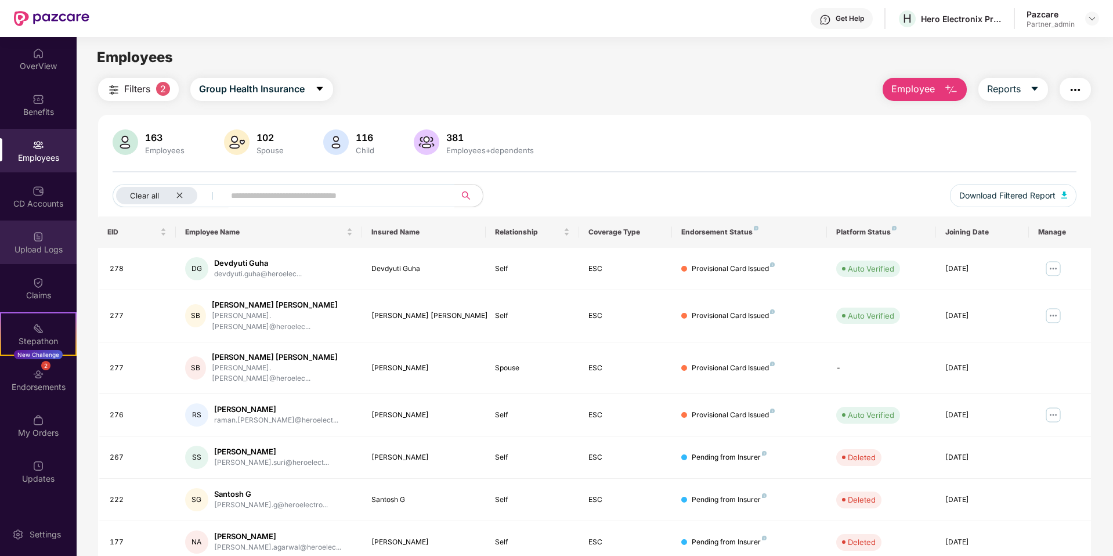
click at [28, 234] on div "Upload Logs" at bounding box center [38, 242] width 77 height 44
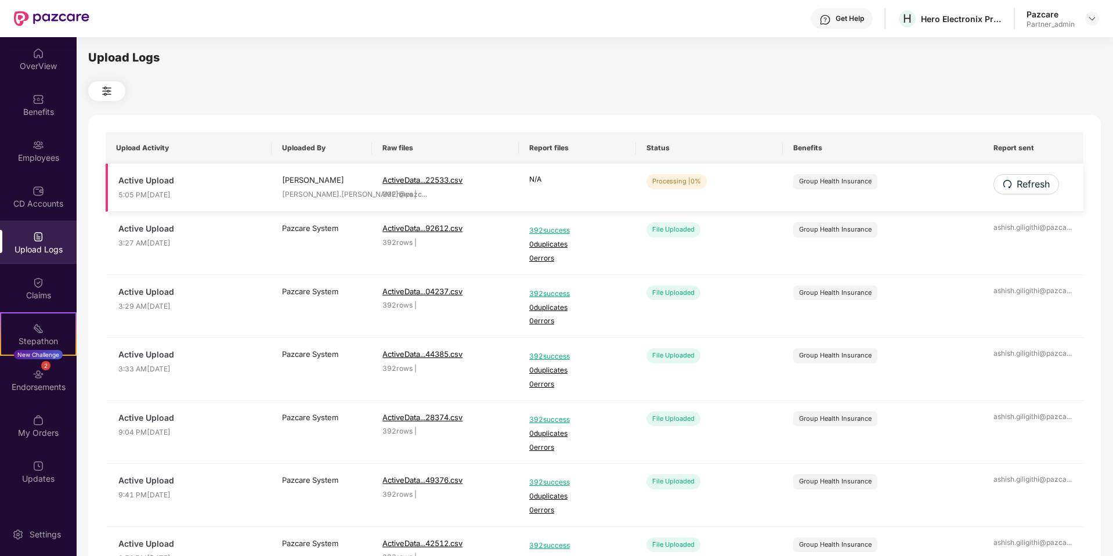
click at [689, 179] on span "| 0%" at bounding box center [694, 181] width 13 height 8
click at [834, 183] on span "Refresh" at bounding box center [1032, 184] width 33 height 15
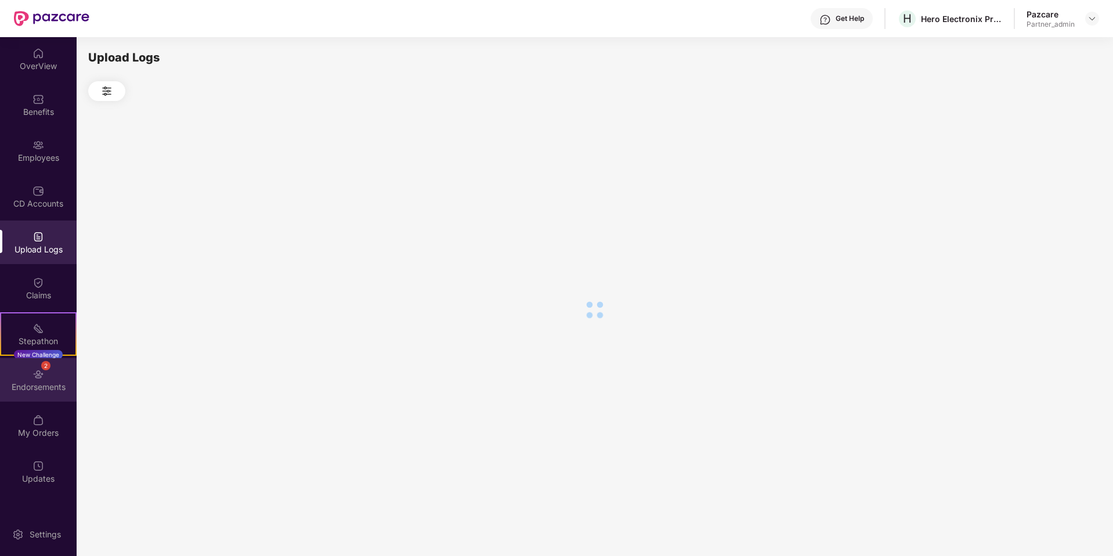
click at [28, 383] on div "Endorsements" at bounding box center [38, 387] width 77 height 12
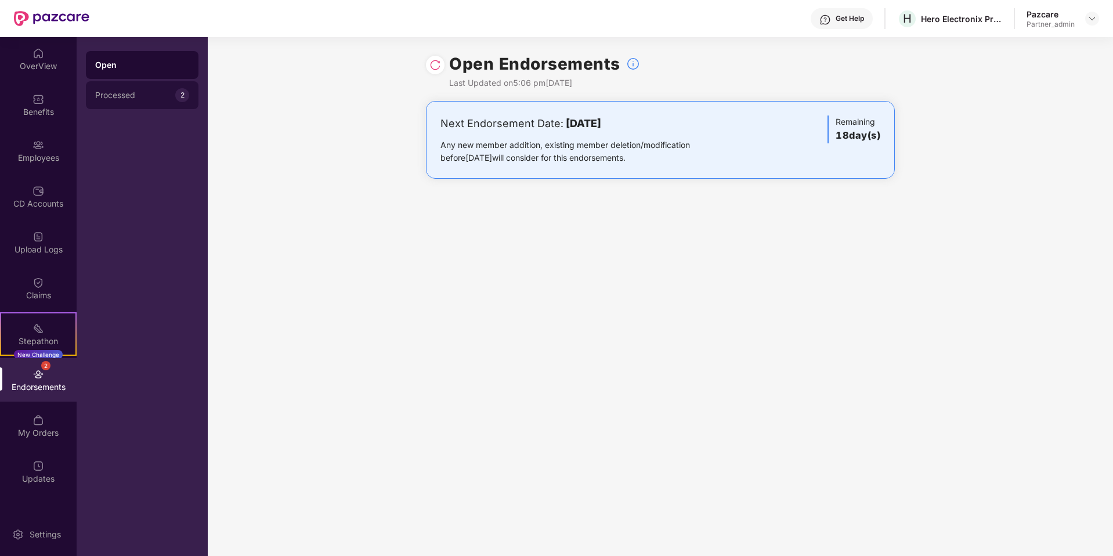
click at [138, 96] on div "Processed" at bounding box center [135, 95] width 80 height 9
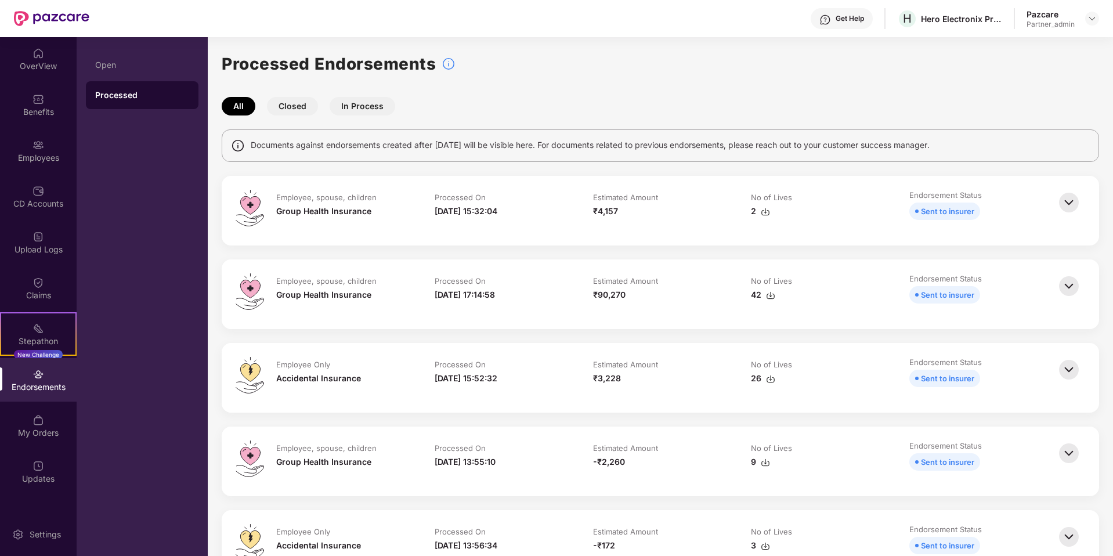
click at [347, 110] on button "In Process" at bounding box center [363, 106] width 66 height 19
click at [289, 113] on button "Closed" at bounding box center [292, 106] width 51 height 19
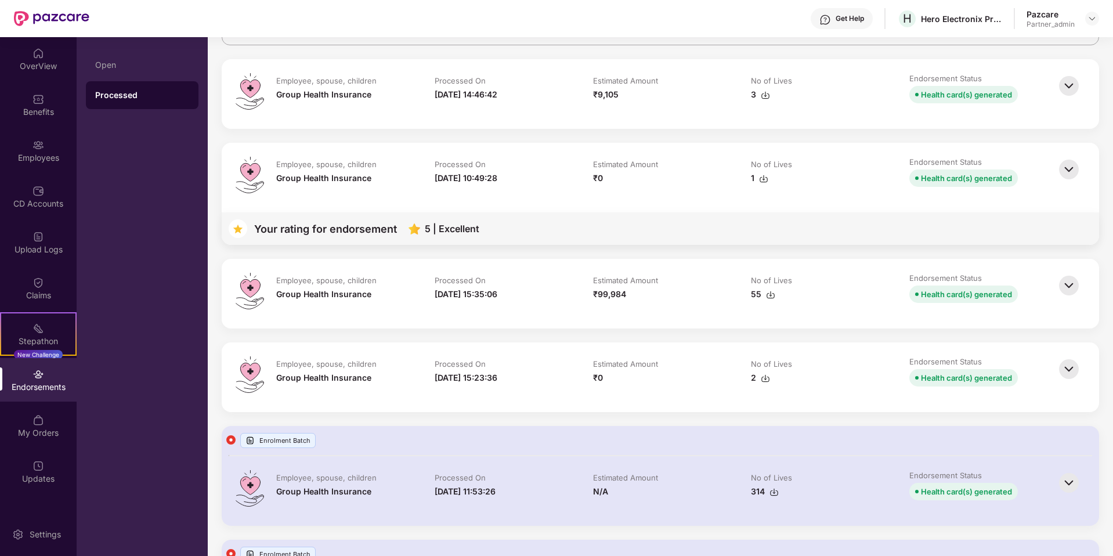
scroll to position [106, 0]
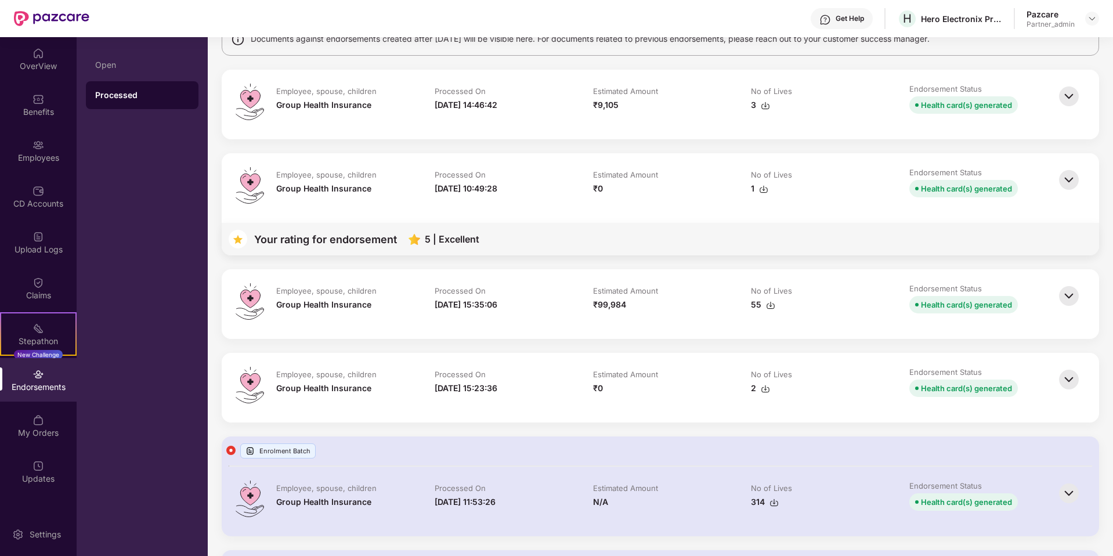
click at [424, 238] on div "5 | Excellent" at bounding box center [438, 239] width 82 height 11
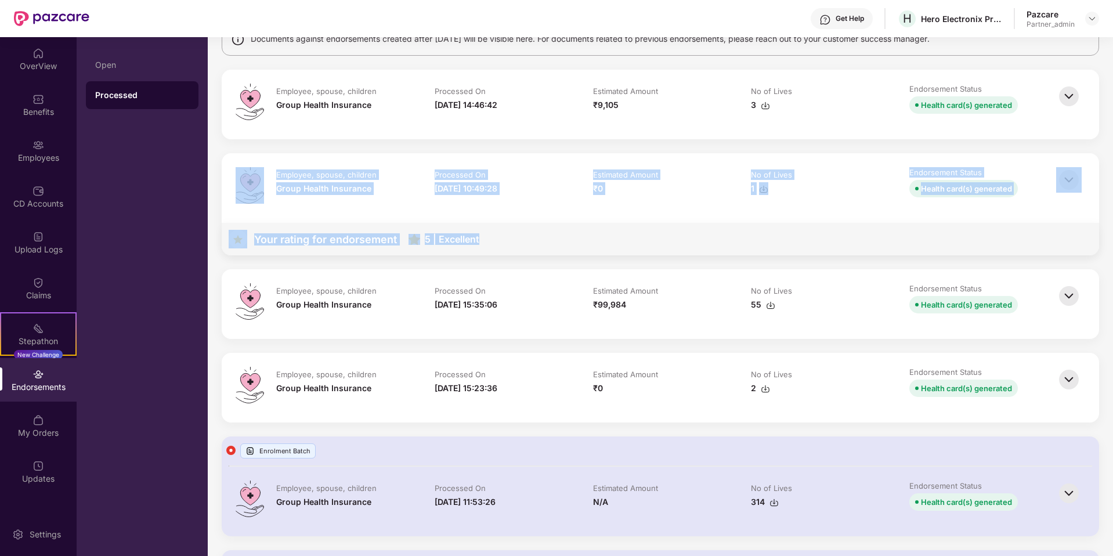
click at [624, 245] on div "Your rating for endorsement 5 | Excellent" at bounding box center [660, 239] width 877 height 32
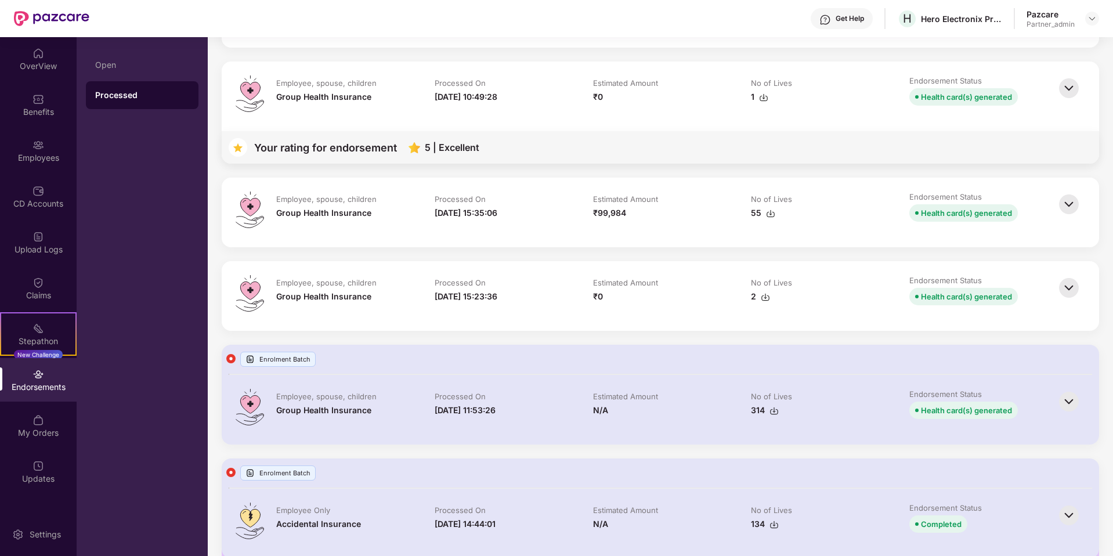
scroll to position [0, 0]
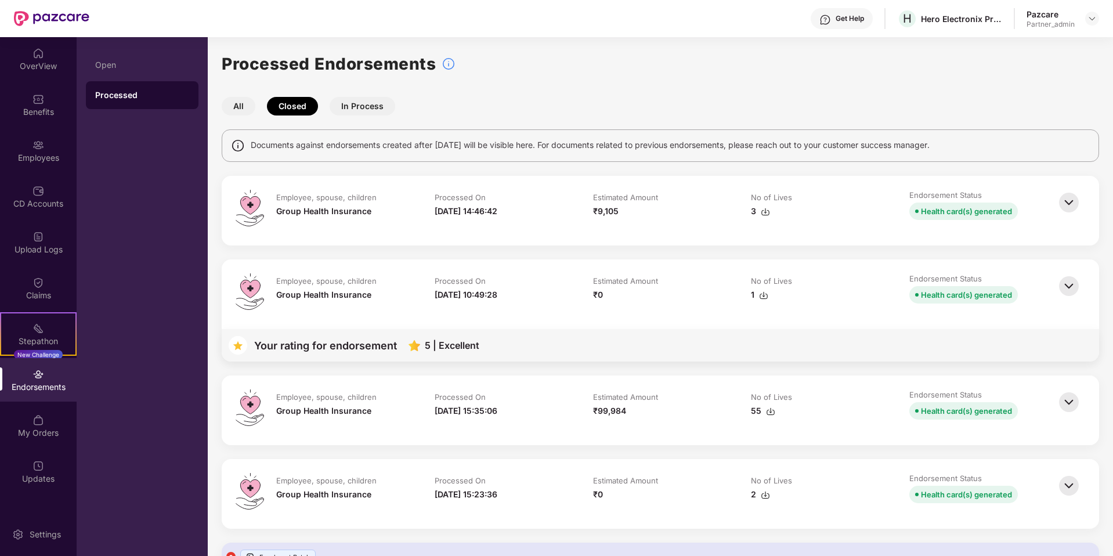
click at [371, 101] on button "In Process" at bounding box center [363, 106] width 66 height 19
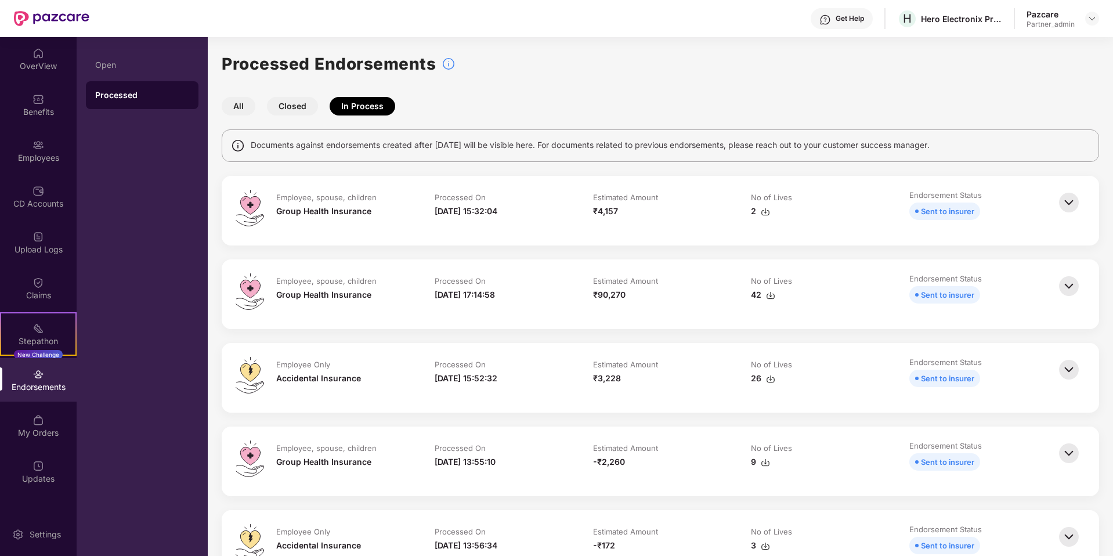
click at [834, 197] on img at bounding box center [1069, 203] width 26 height 26
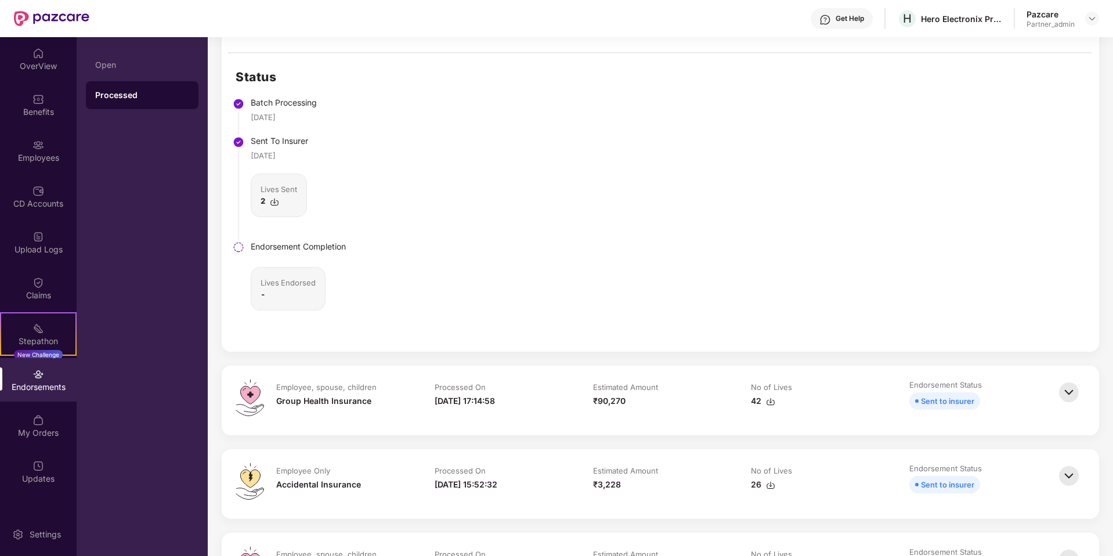
scroll to position [468, 0]
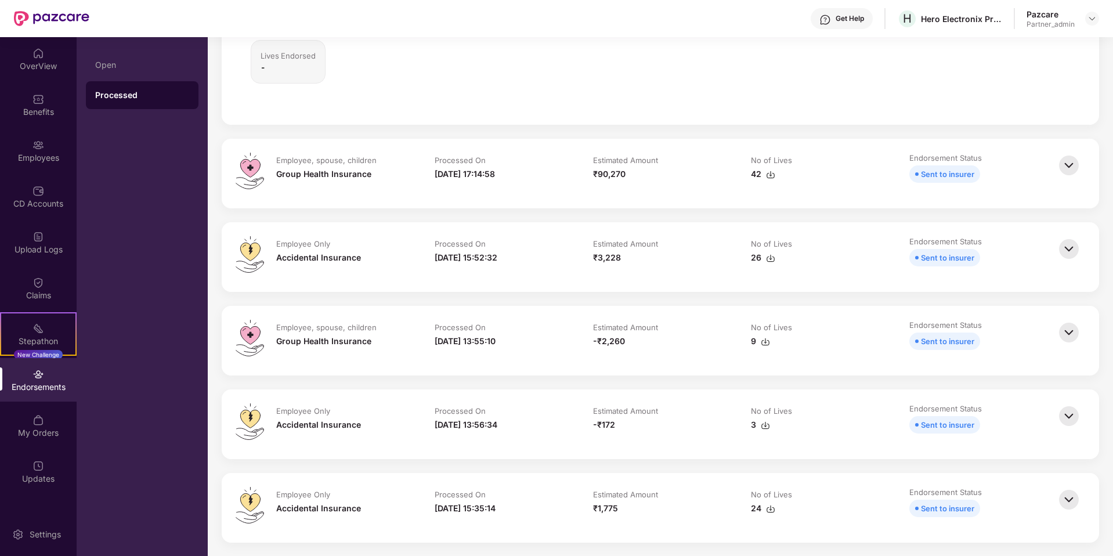
click at [834, 167] on img at bounding box center [1069, 166] width 26 height 26
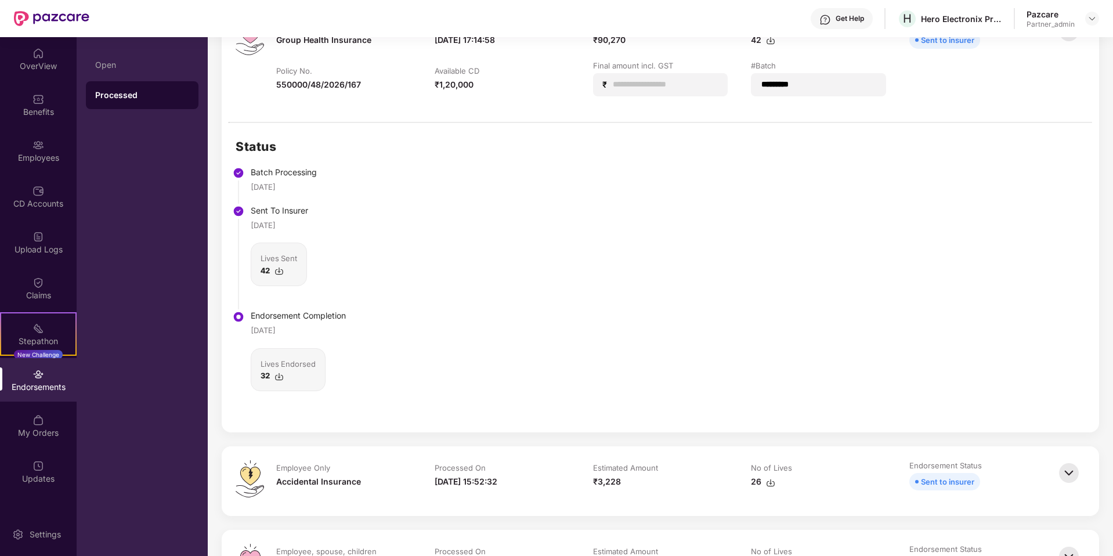
scroll to position [607, 0]
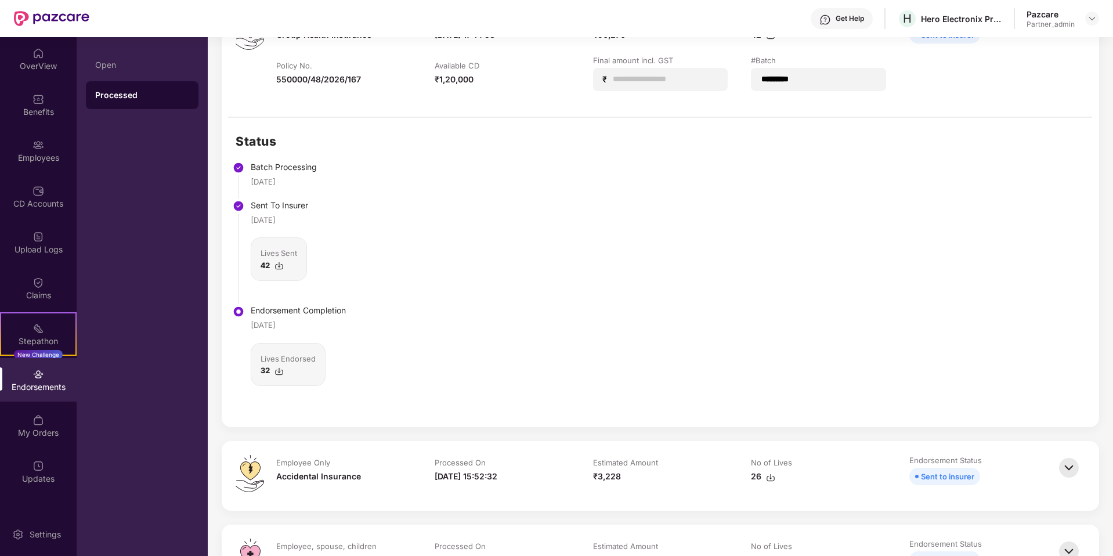
click at [834, 451] on img at bounding box center [1069, 468] width 26 height 26
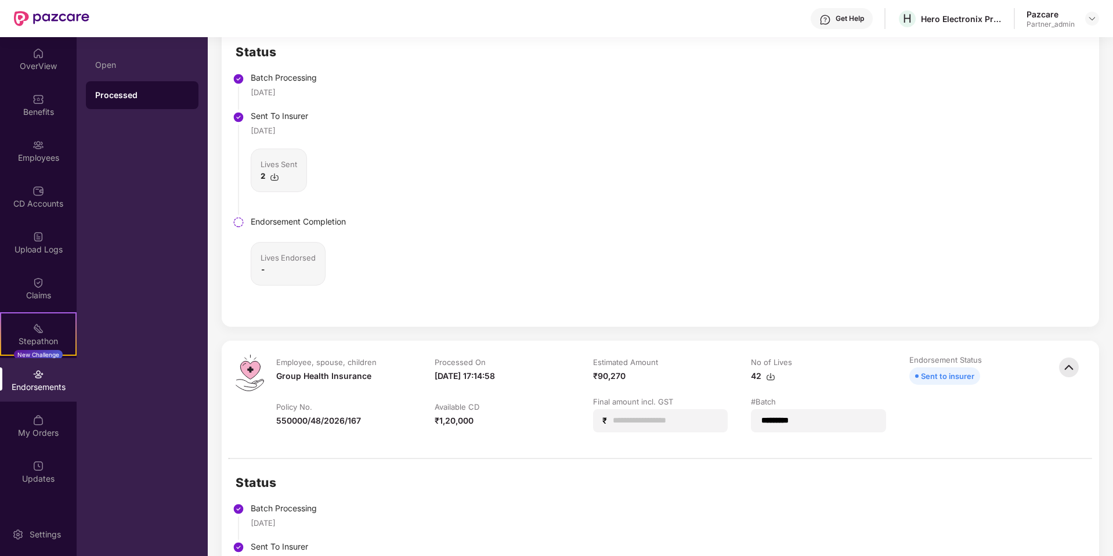
scroll to position [65, 0]
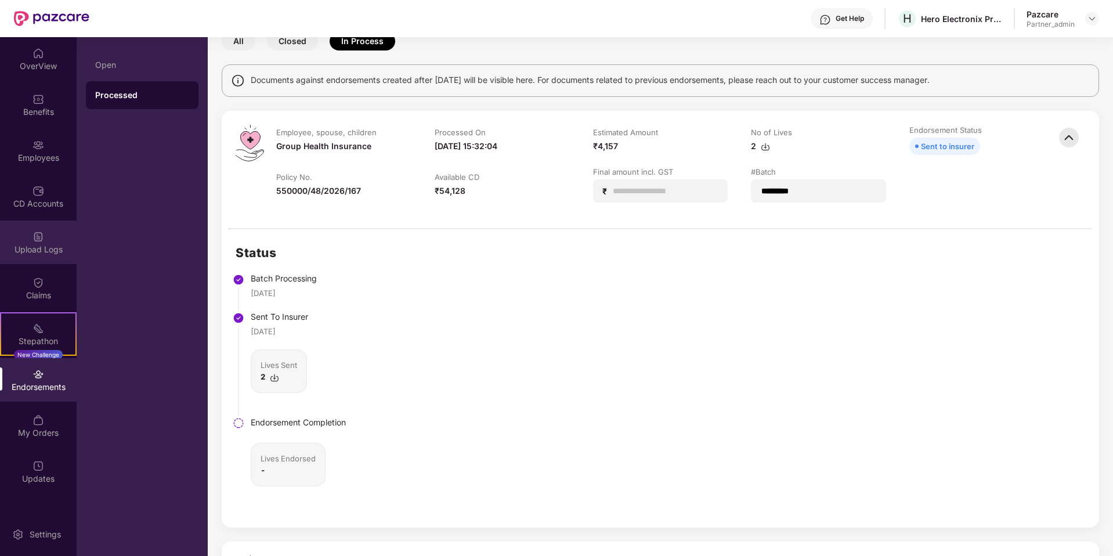
click at [31, 263] on div "Upload Logs" at bounding box center [38, 242] width 77 height 44
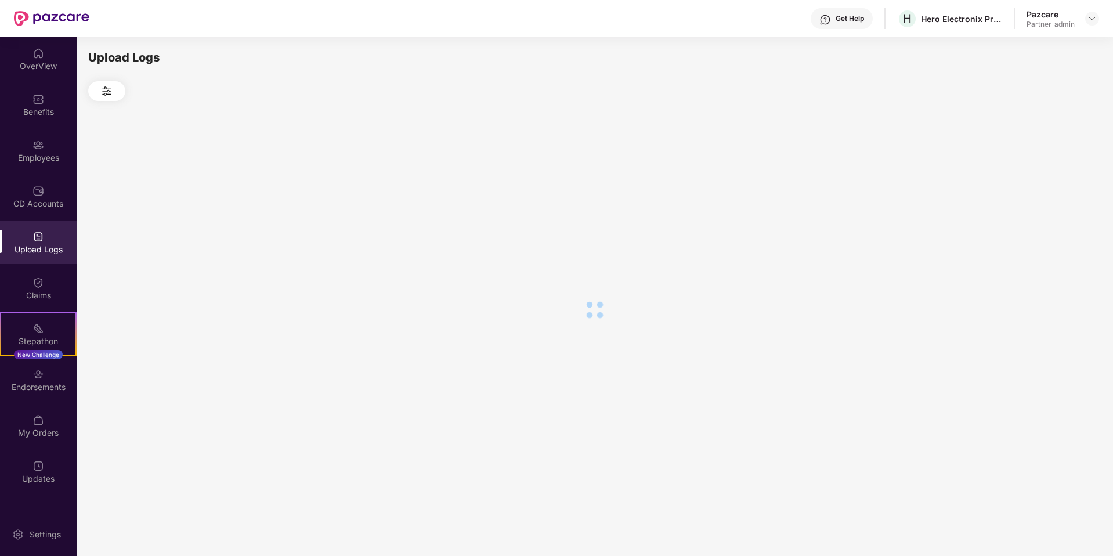
scroll to position [0, 0]
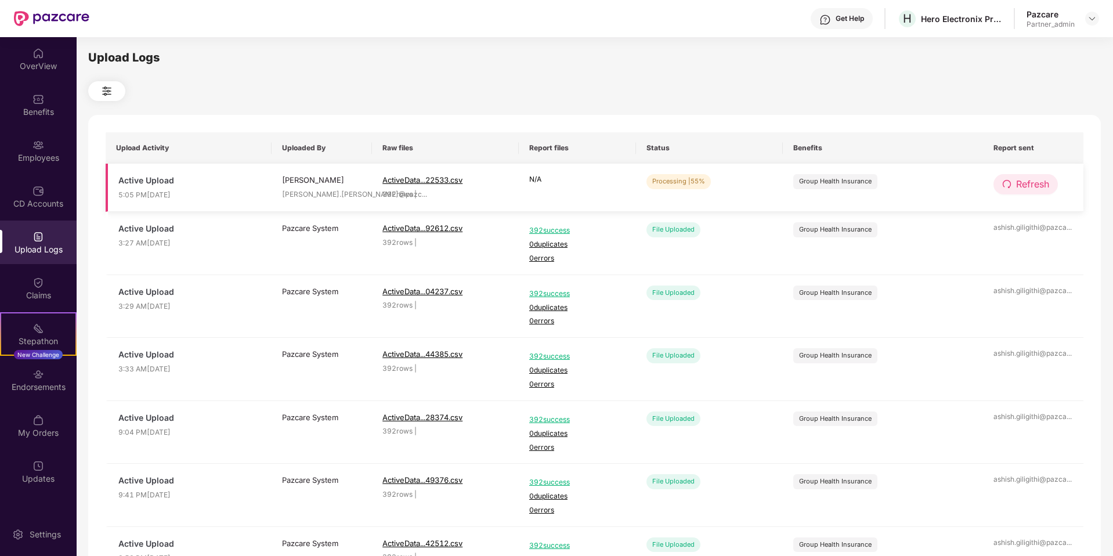
click at [834, 180] on span "Refresh" at bounding box center [1032, 184] width 33 height 15
click at [834, 184] on span "Refresh" at bounding box center [1032, 184] width 33 height 15
click at [834, 186] on span "Refresh" at bounding box center [1032, 184] width 33 height 15
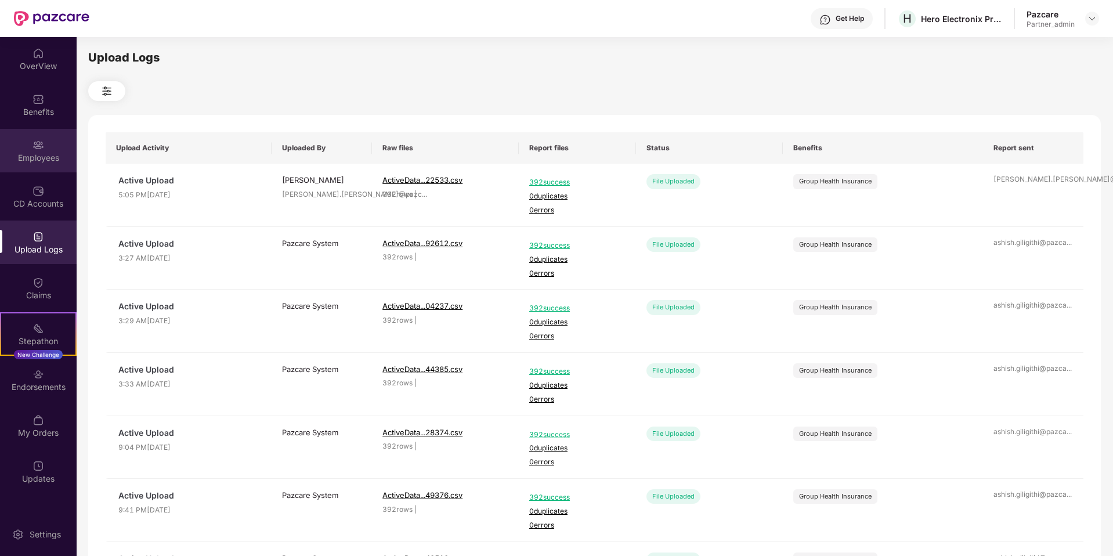
click at [40, 160] on div "Employees" at bounding box center [38, 158] width 77 height 12
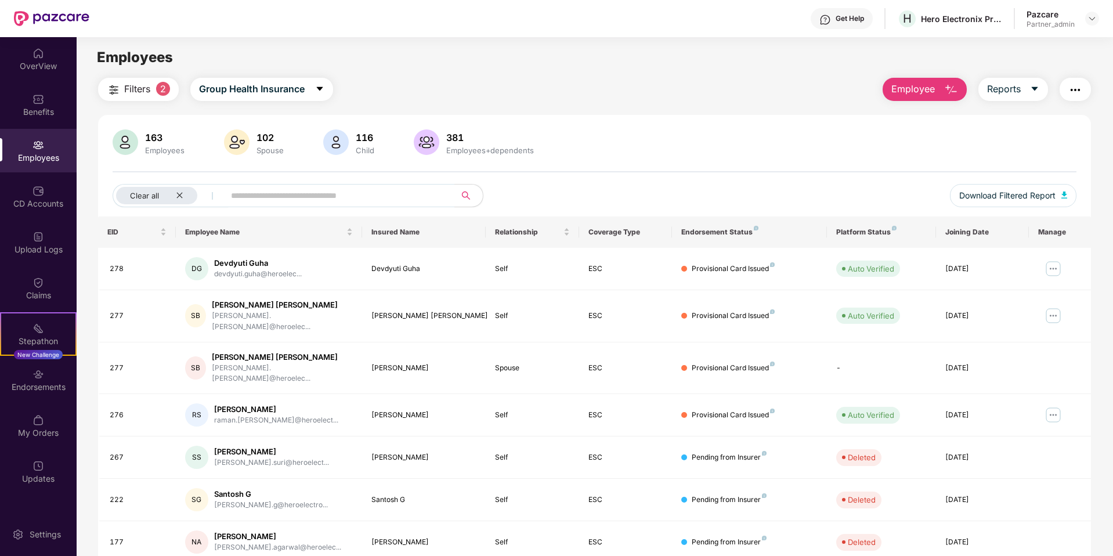
click at [135, 91] on span "Filters" at bounding box center [137, 89] width 26 height 15
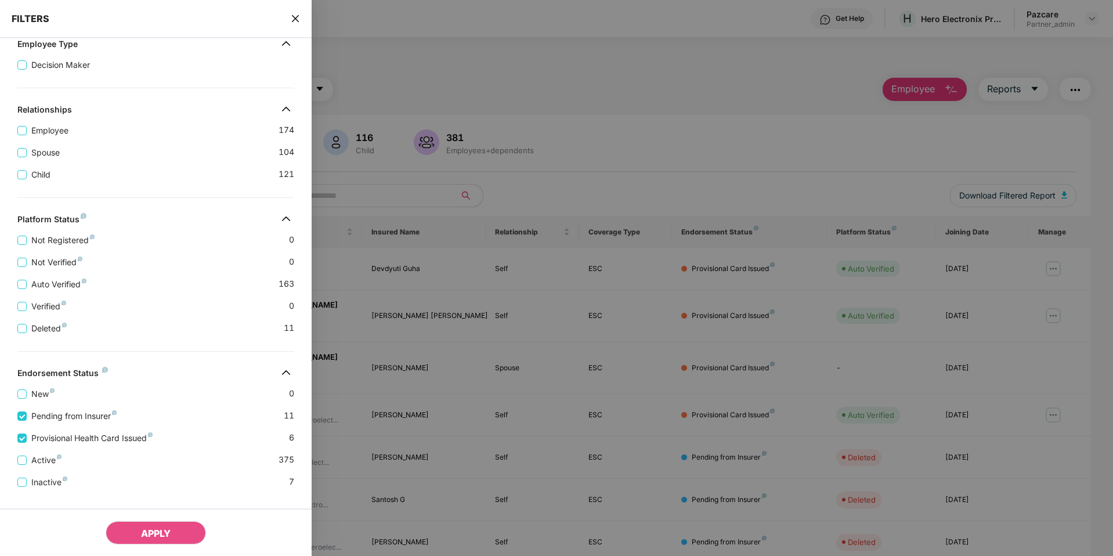
scroll to position [244, 0]
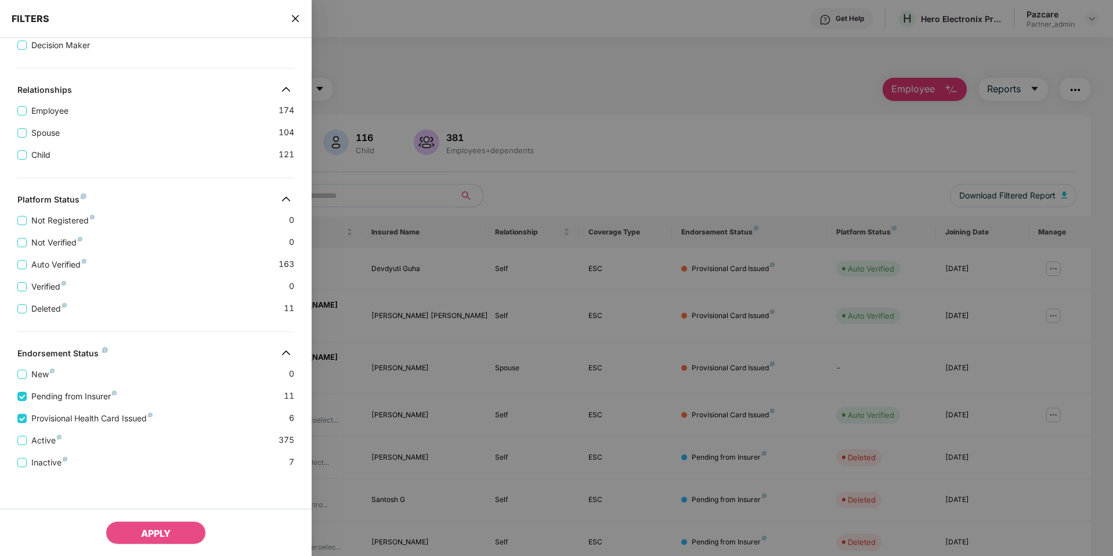
click at [298, 20] on icon "close" at bounding box center [295, 18] width 7 height 7
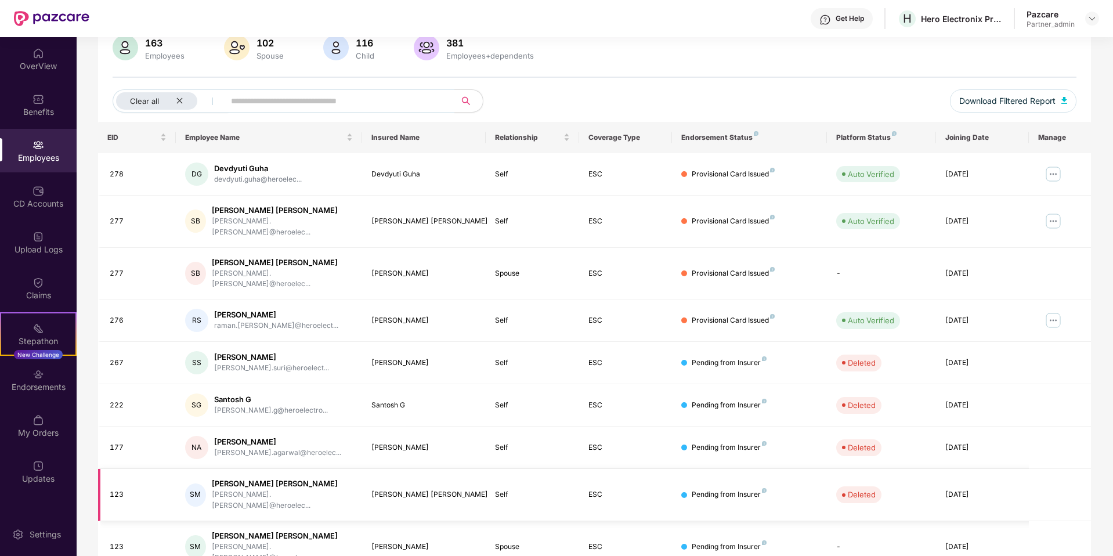
scroll to position [157, 0]
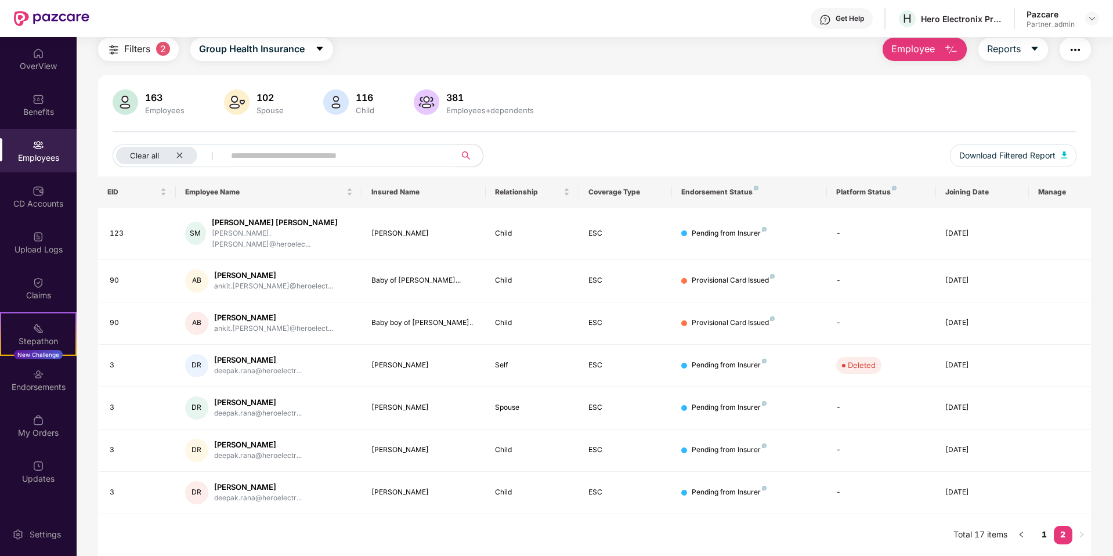
scroll to position [37, 0]
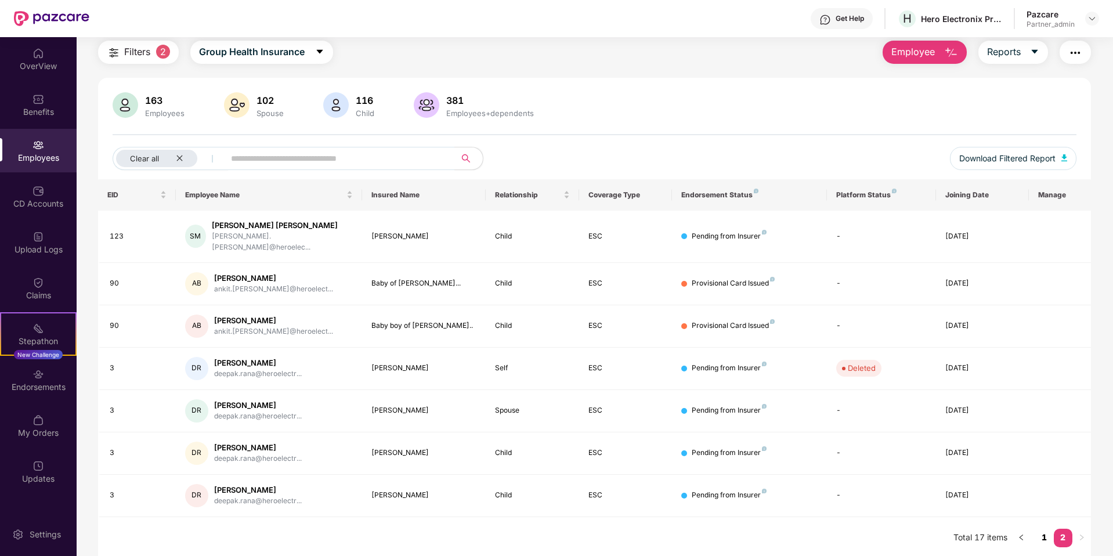
click at [834, 451] on link "1" at bounding box center [1044, 537] width 19 height 17
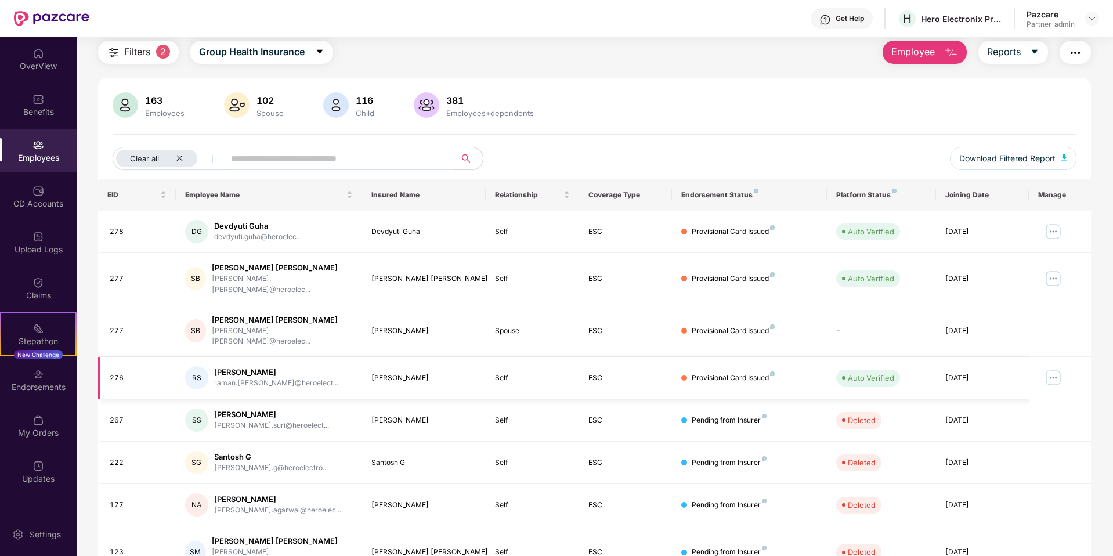
click at [834, 368] on img at bounding box center [1053, 377] width 19 height 19
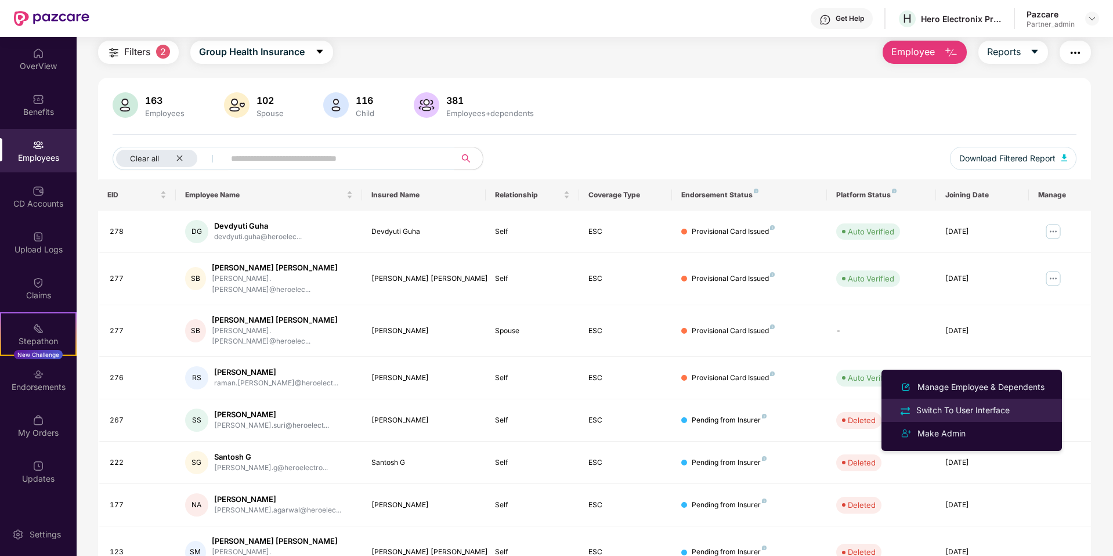
click at [834, 410] on div "Switch To User Interface" at bounding box center [963, 410] width 98 height 13
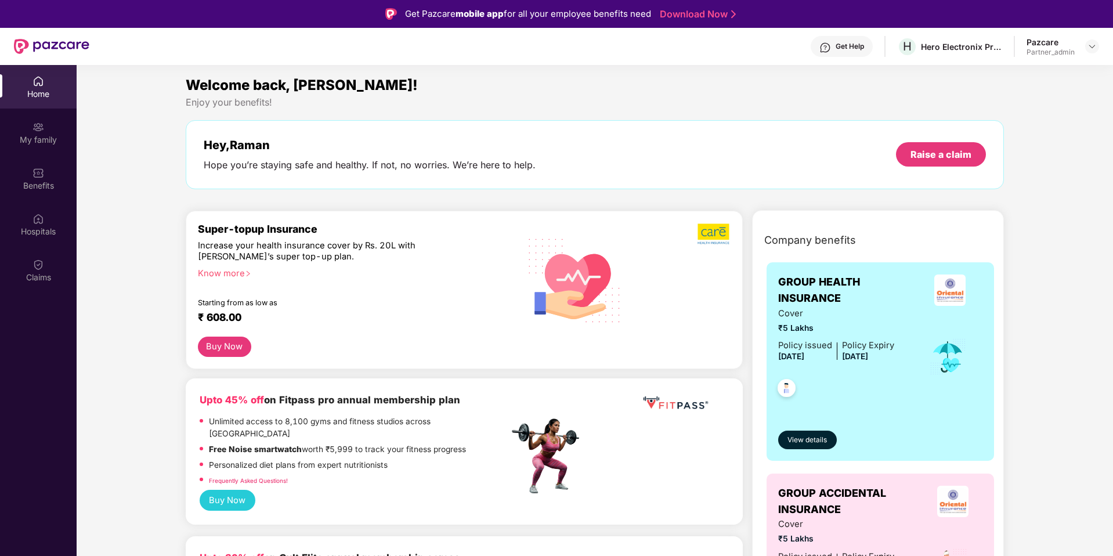
click at [35, 175] on img at bounding box center [38, 173] width 12 height 12
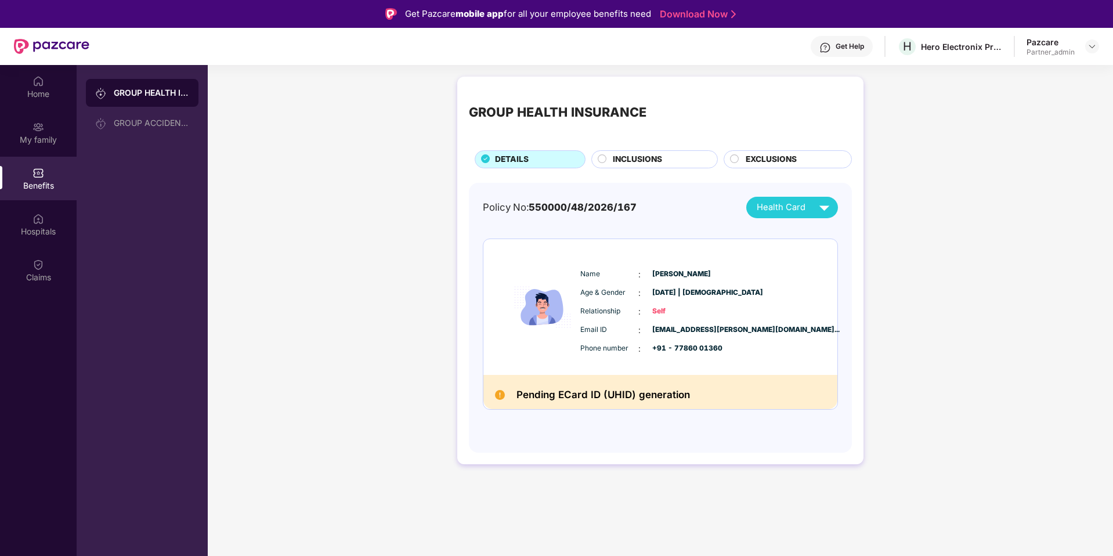
click at [799, 200] on div "Health Card" at bounding box center [796, 207] width 78 height 20
click at [675, 213] on div "Policy No: 550000/48/2026/167 Health Card" at bounding box center [660, 207] width 355 height 21
click at [158, 131] on div "GROUP ACCIDENTAL INSURANCE" at bounding box center [142, 123] width 113 height 28
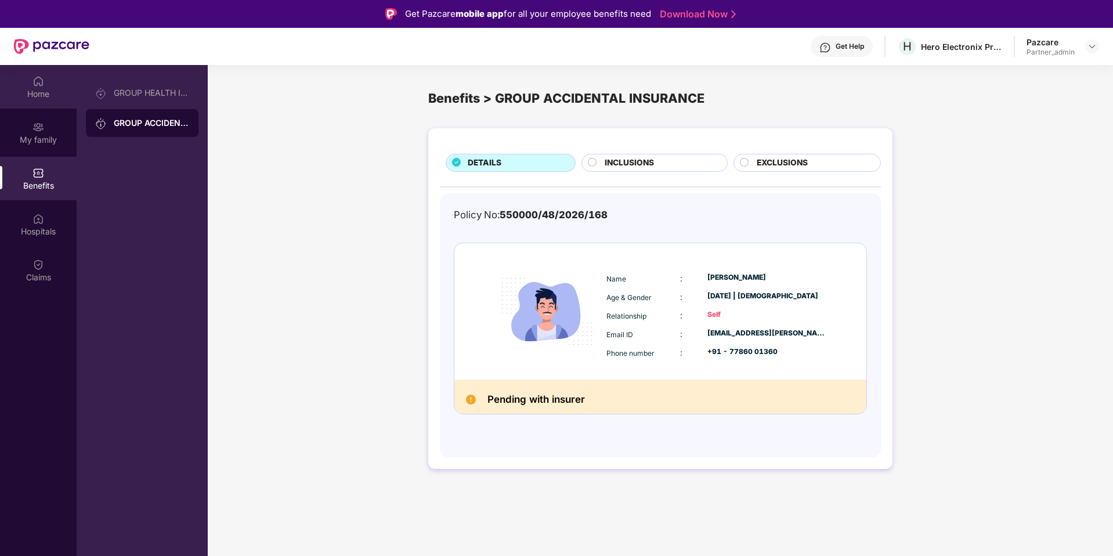
click at [49, 90] on div "Home" at bounding box center [38, 94] width 77 height 12
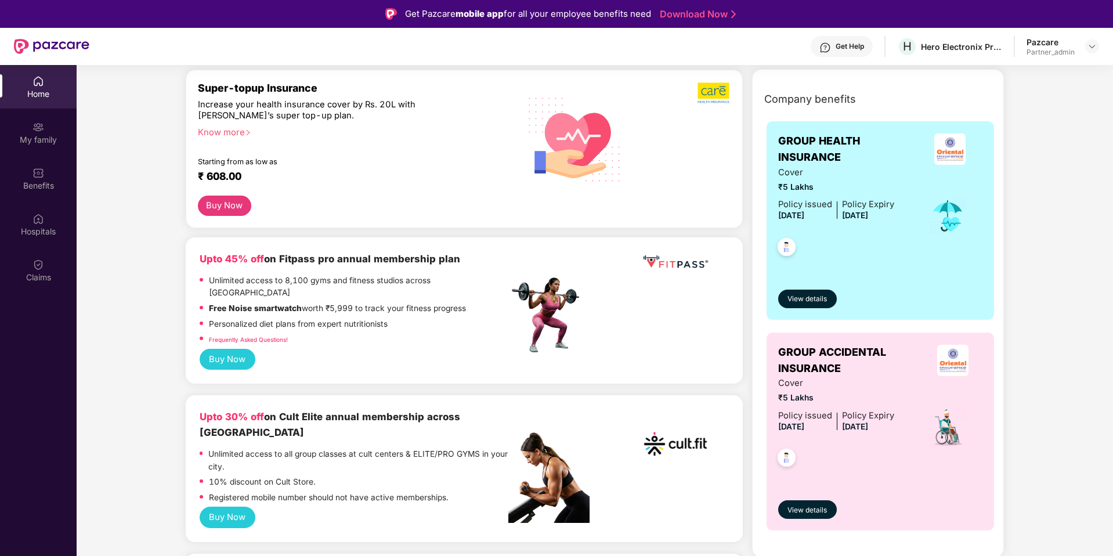
scroll to position [0, 0]
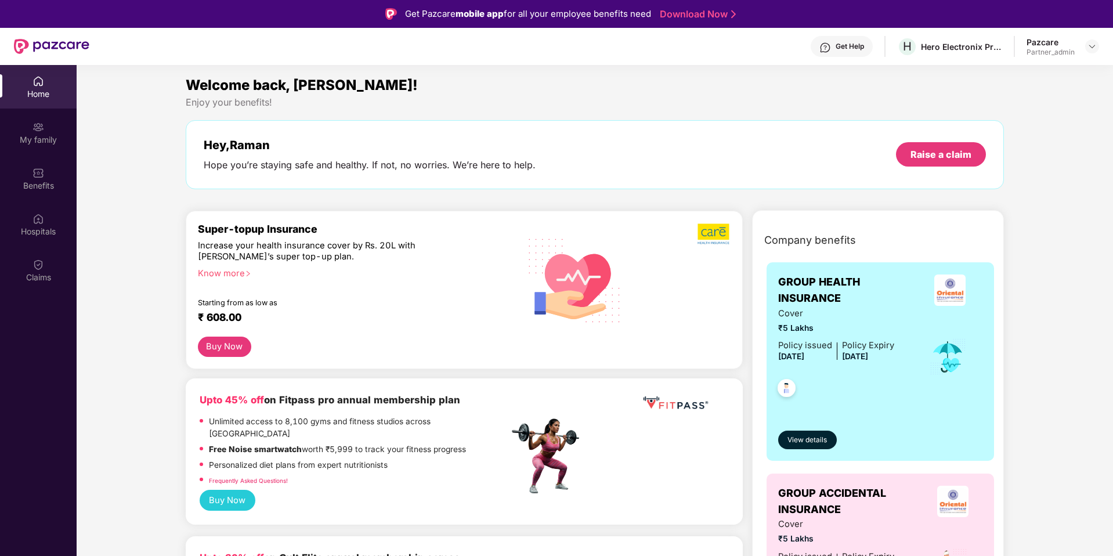
click at [0, 71] on div "Home" at bounding box center [38, 87] width 77 height 44
click at [6, 73] on div "Home" at bounding box center [38, 87] width 77 height 44
click at [37, 85] on img at bounding box center [38, 81] width 12 height 12
click at [0, 85] on div "Home" at bounding box center [38, 87] width 77 height 44
click at [834, 46] on img at bounding box center [1091, 46] width 9 height 9
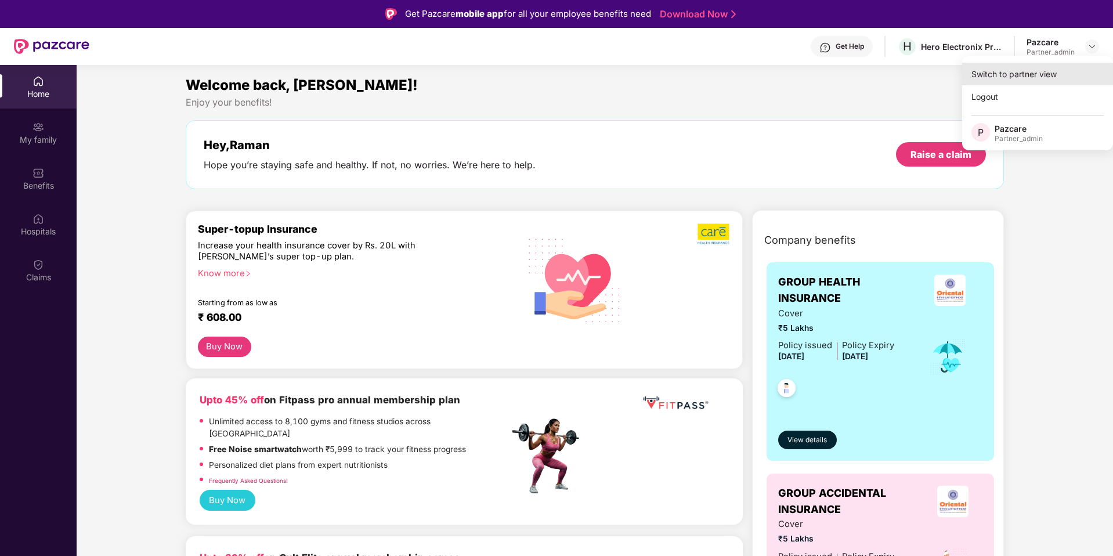
click at [834, 67] on div "Switch to partner view" at bounding box center [1037, 74] width 151 height 23
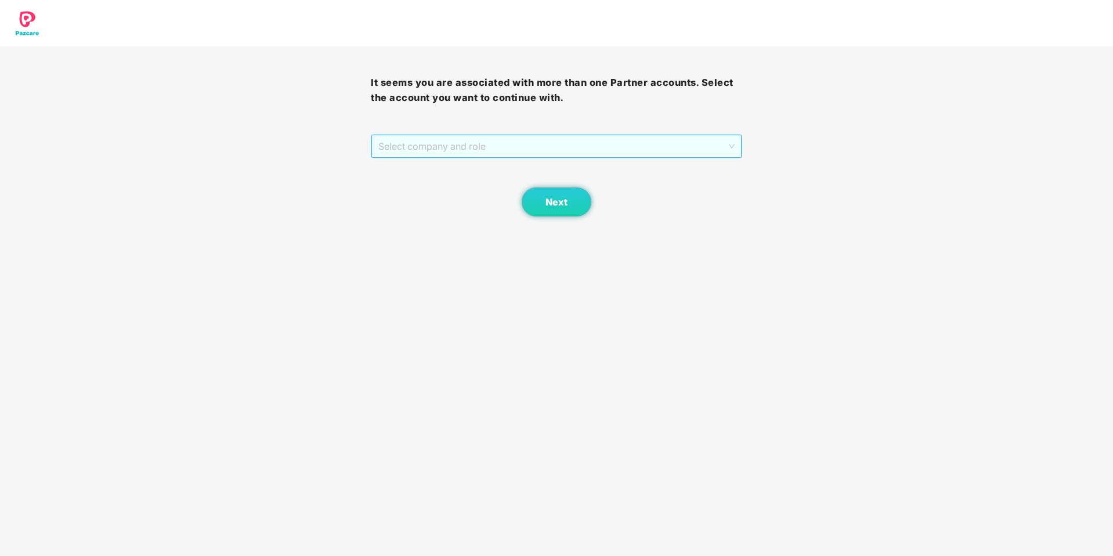
click at [693, 152] on span "Select company and role" at bounding box center [556, 146] width 356 height 22
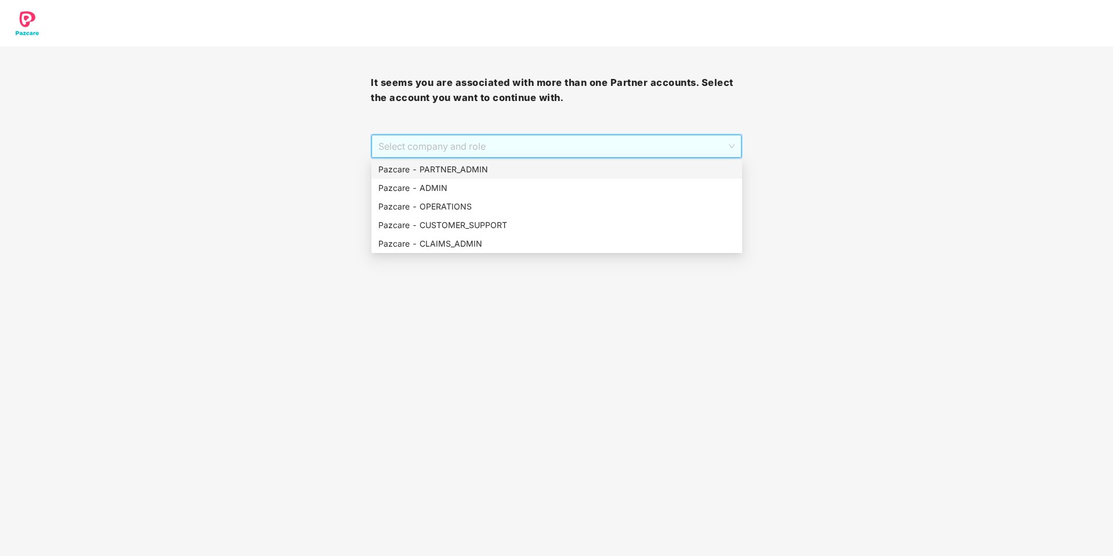
click at [560, 172] on div "Pazcare - PARTNER_ADMIN" at bounding box center [556, 169] width 357 height 13
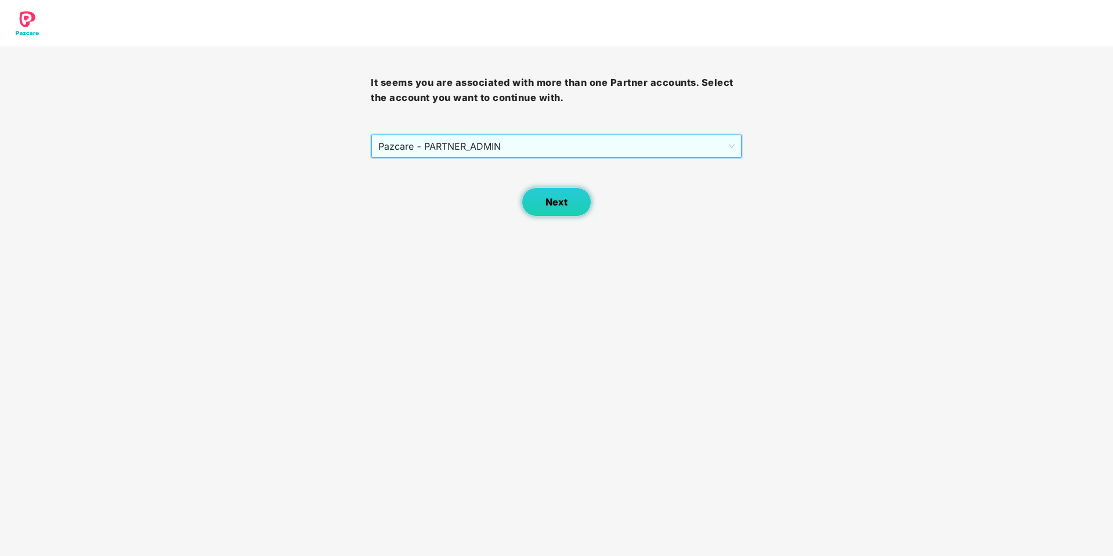
click at [551, 203] on span "Next" at bounding box center [556, 202] width 22 height 11
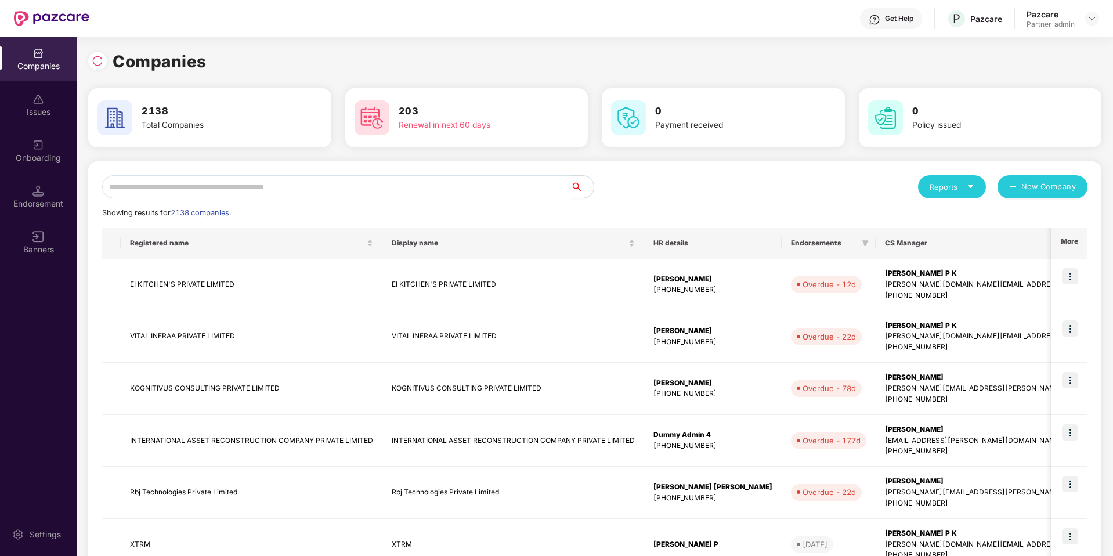
click at [146, 189] on input "text" at bounding box center [336, 186] width 468 height 23
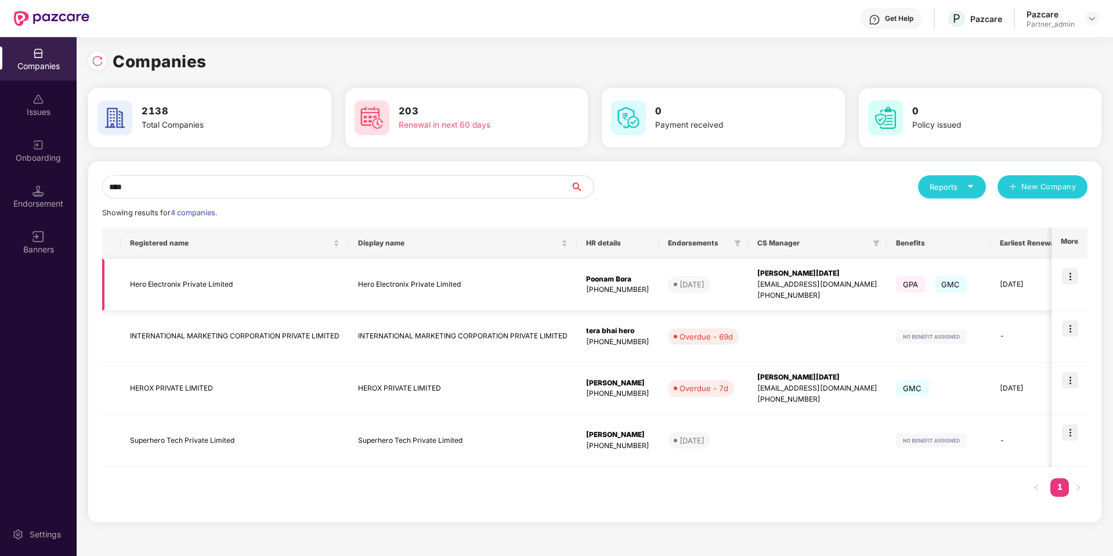
type input "****"
click at [834, 274] on img at bounding box center [1070, 276] width 16 height 16
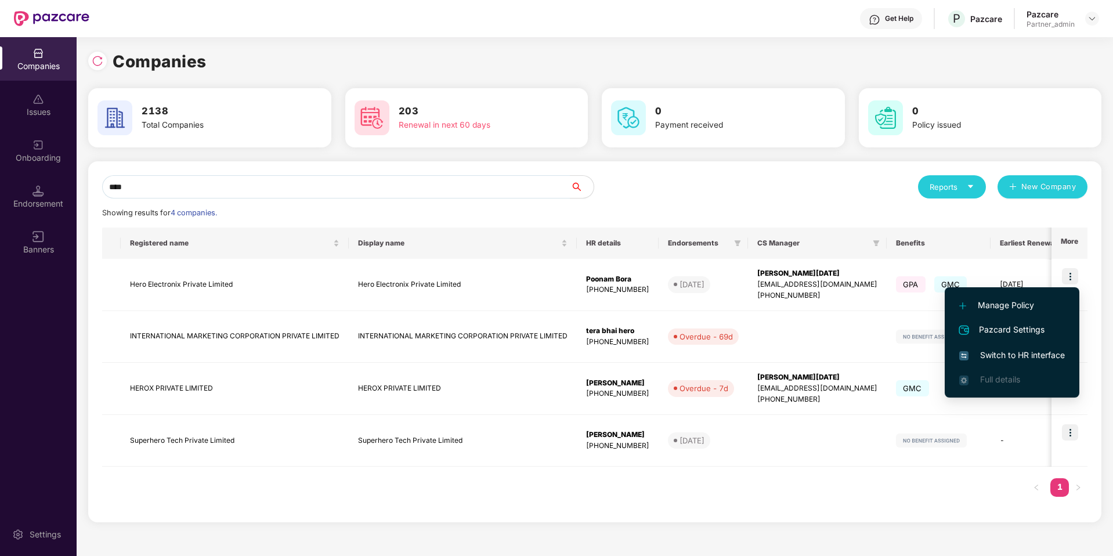
click at [834, 355] on span "Switch to HR interface" at bounding box center [1012, 355] width 106 height 13
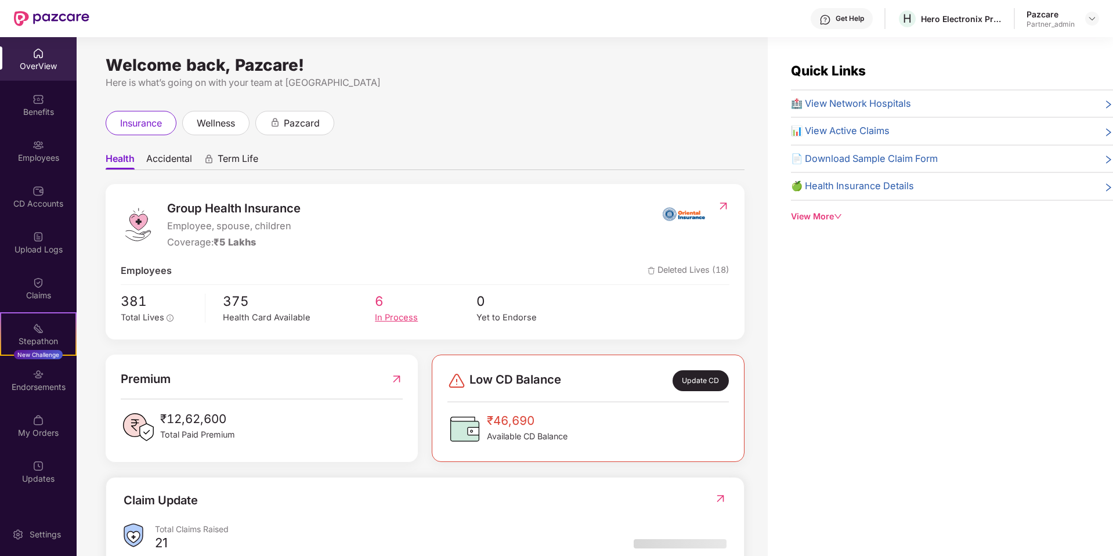
click at [388, 320] on div "In Process" at bounding box center [426, 317] width 102 height 13
